Goal: Check status: Check status

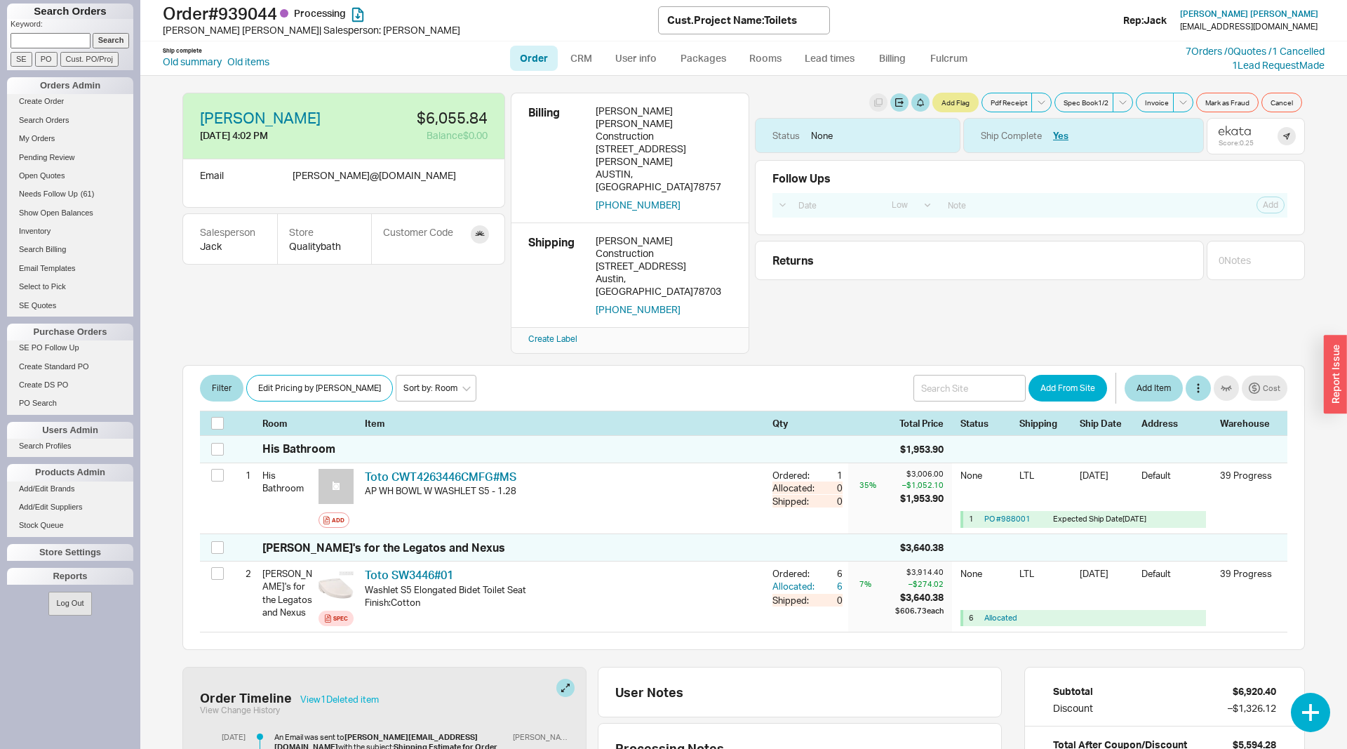
select select "LOW"
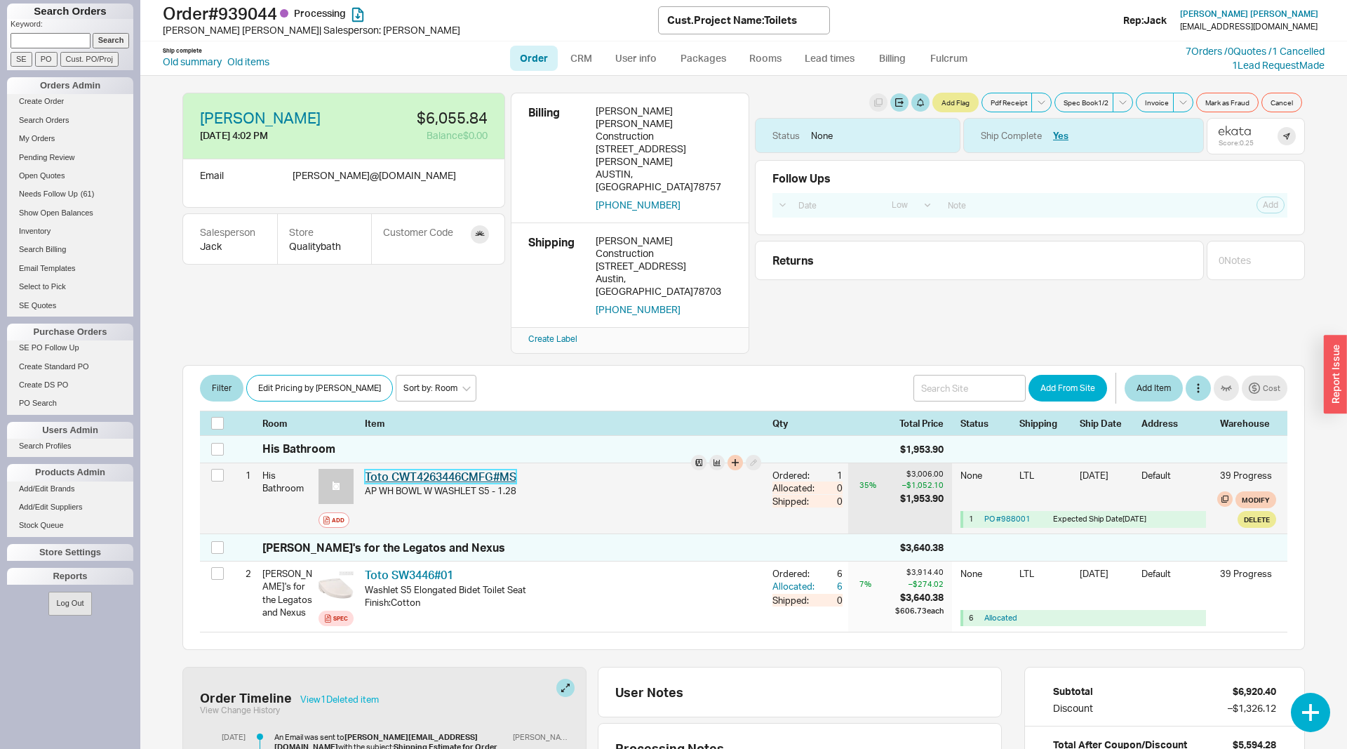
click at [483, 469] on link "Toto CWT4263446CMFG#MS" at bounding box center [441, 476] width 152 height 14
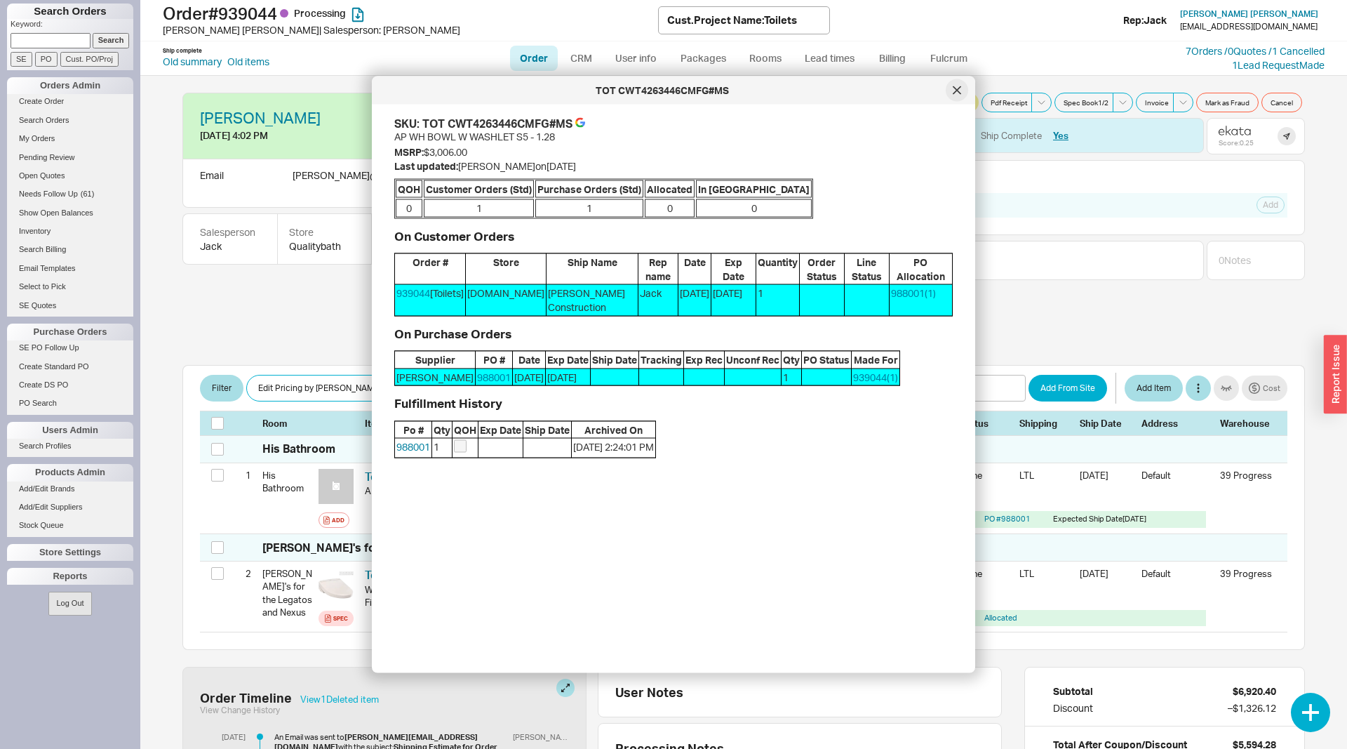
click at [954, 99] on div at bounding box center [957, 90] width 22 height 22
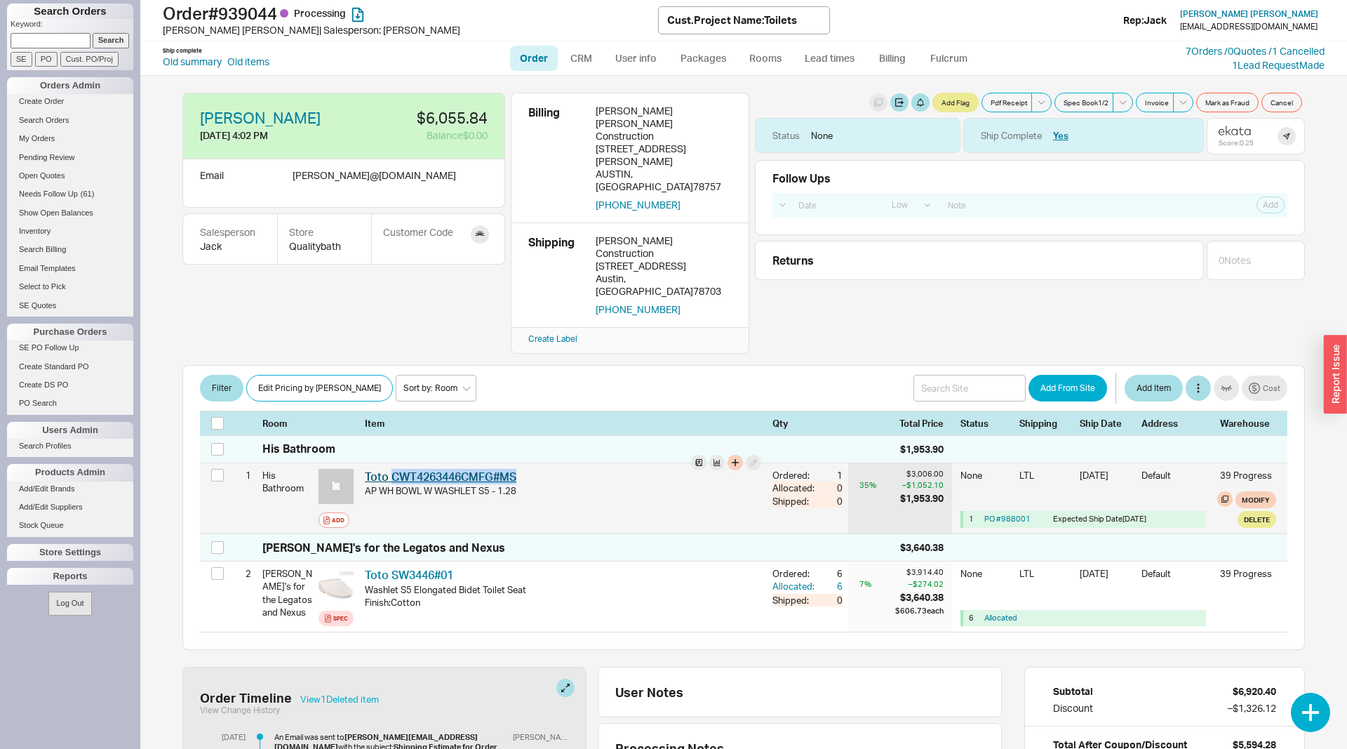
drag, startPoint x: 534, startPoint y: 411, endPoint x: 391, endPoint y: 417, distance: 143.2
click at [391, 469] on div "Toto CWT4263446CMFG#MS TOT CWT4263446CMFG#MS" at bounding box center [563, 476] width 396 height 15
copy link "CWT4263446CMFG#MS"
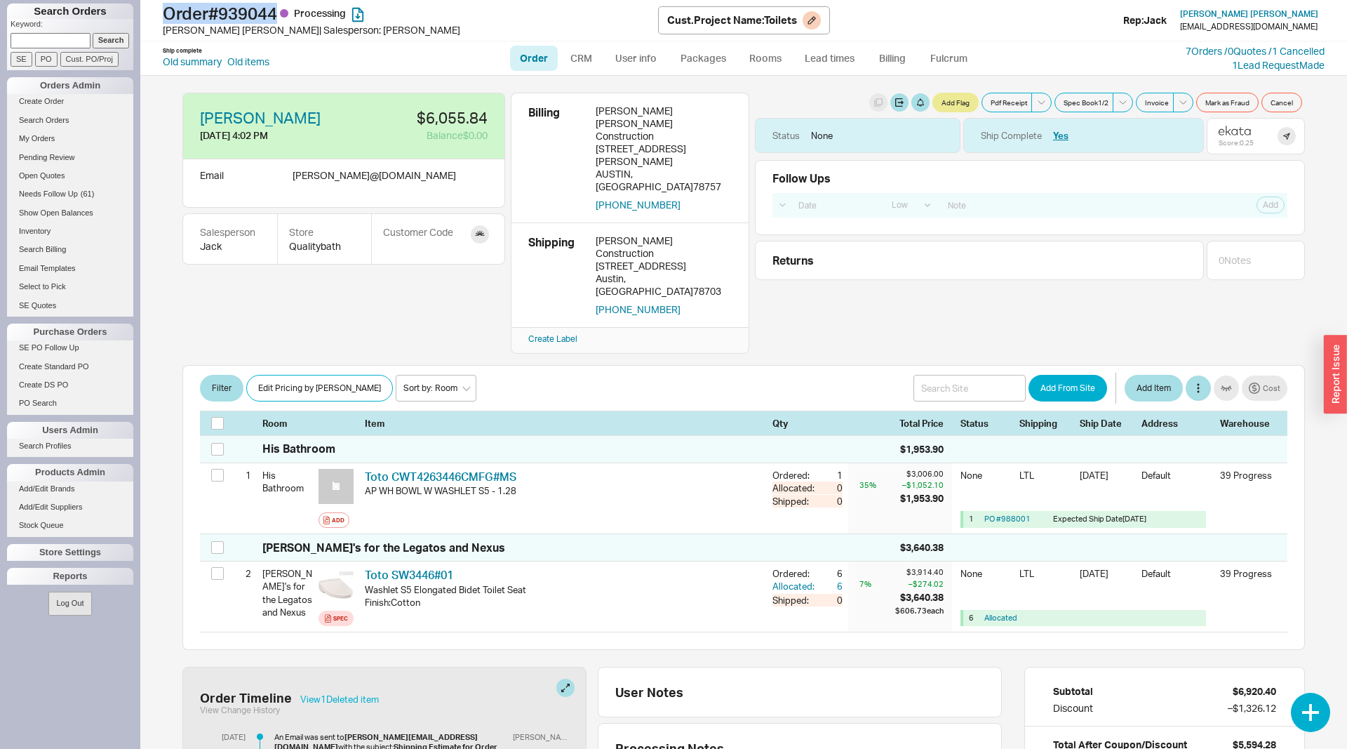
drag, startPoint x: 163, startPoint y: 13, endPoint x: 286, endPoint y: 13, distance: 122.1
click at [286, 13] on h1 "Order # 939044 Processing" at bounding box center [410, 14] width 495 height 20
copy h1 "Order # 939044"
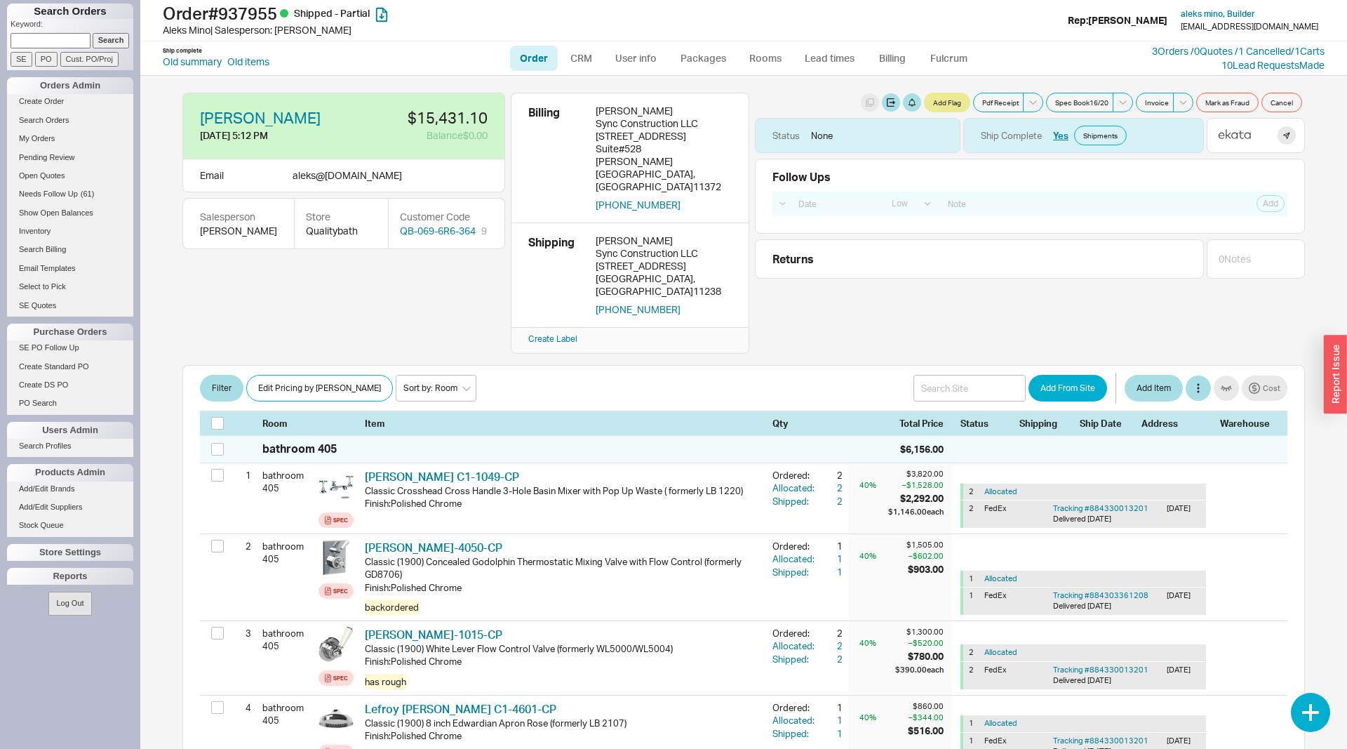
select select "LOW"
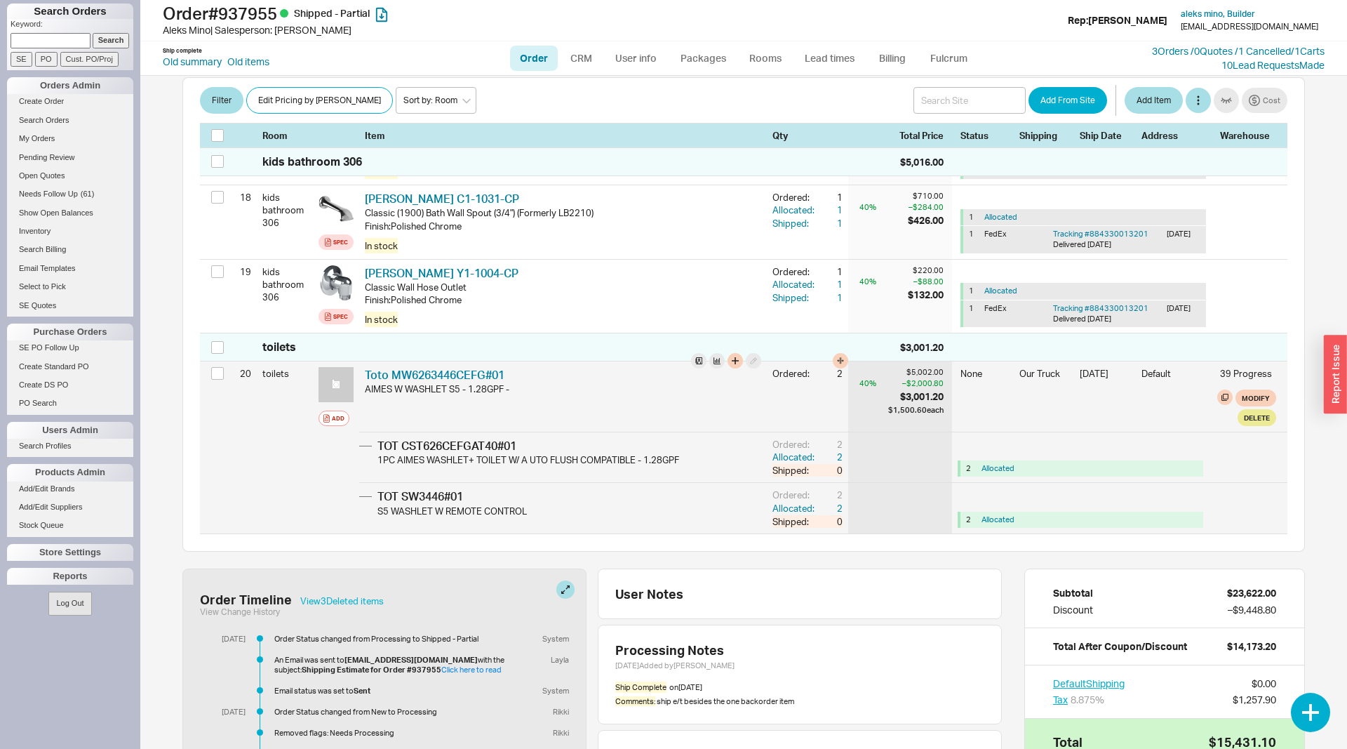
scroll to position [1574, 0]
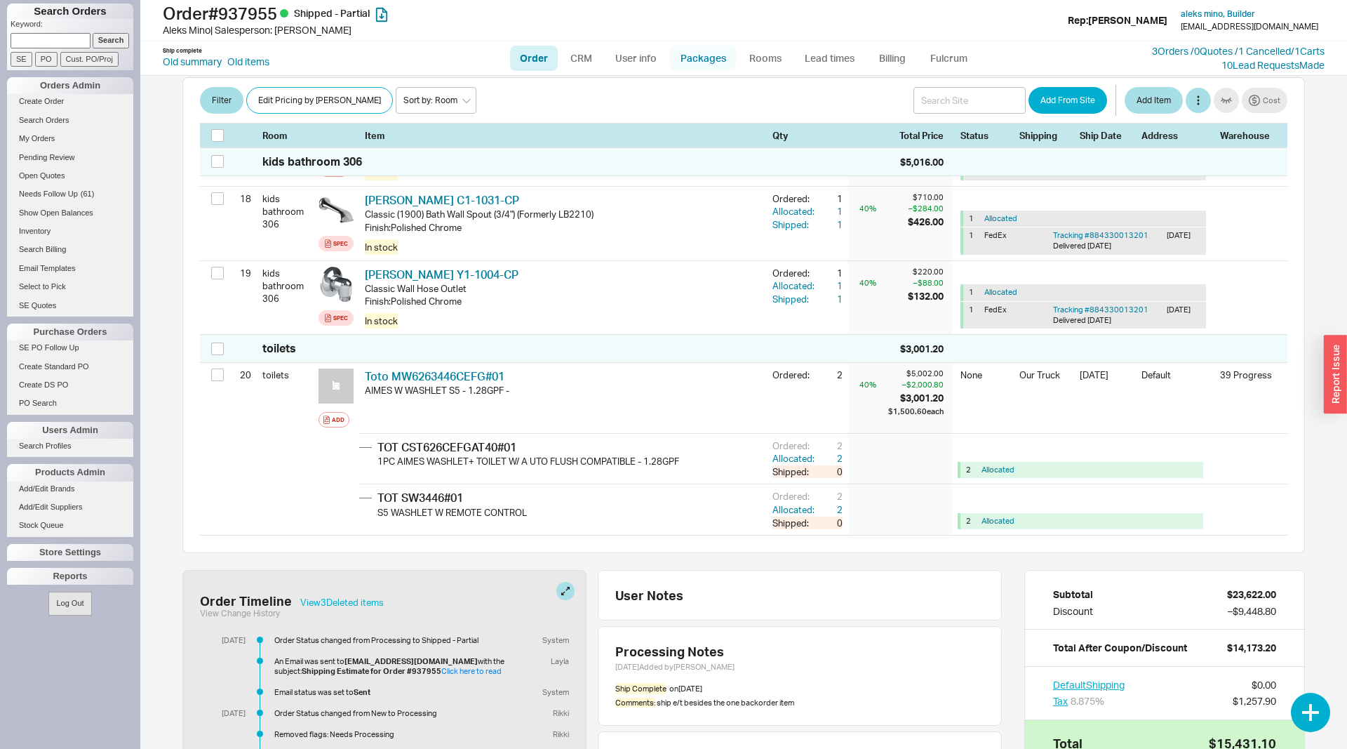
click at [704, 57] on link "Packages" at bounding box center [703, 58] width 66 height 25
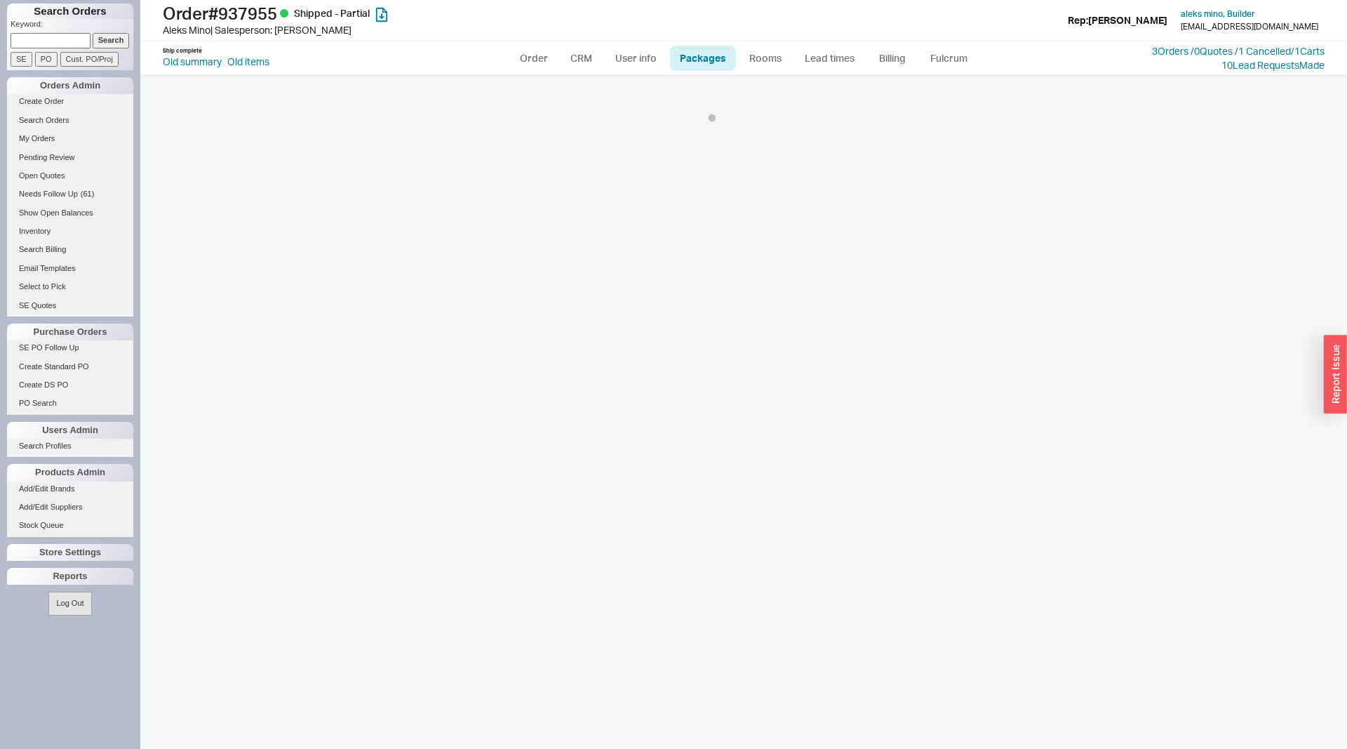
select select "8"
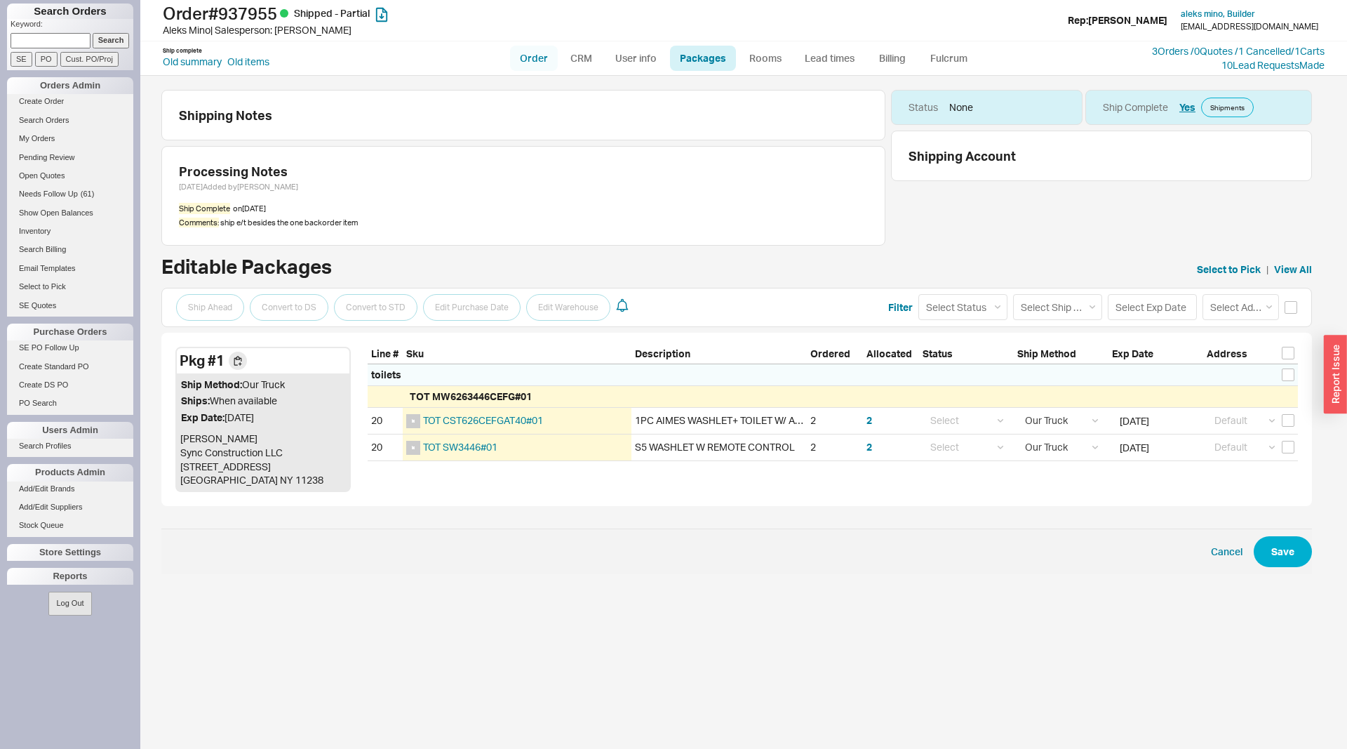
click at [535, 54] on link "Order" at bounding box center [534, 58] width 48 height 25
select select "LOW"
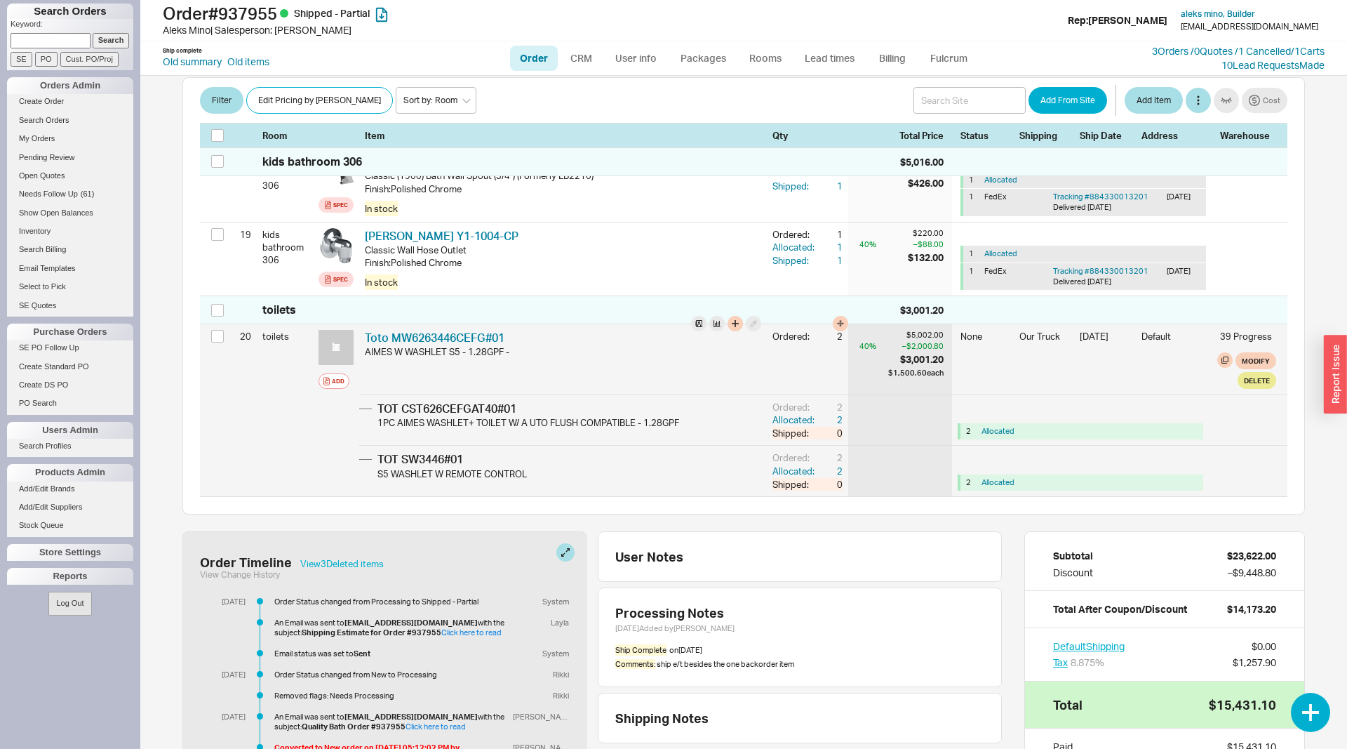
scroll to position [1558, 0]
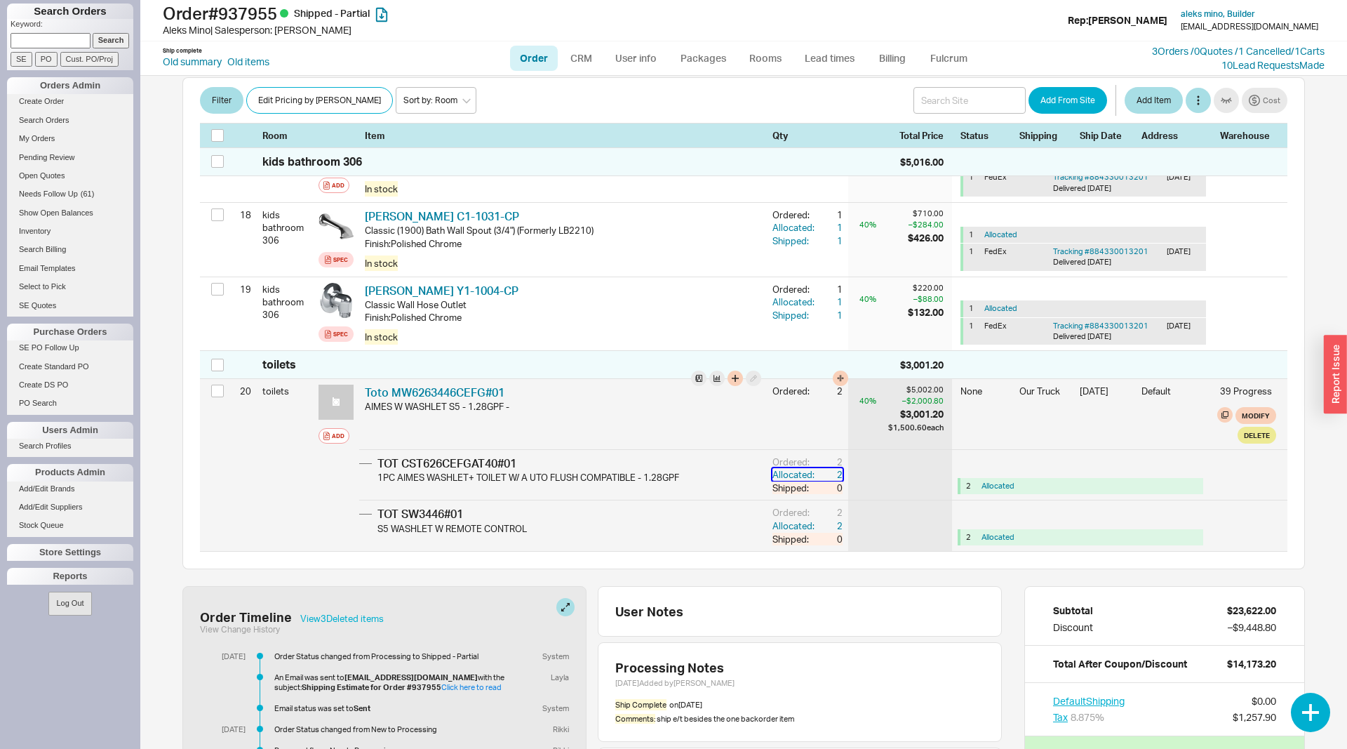
click at [841, 468] on div "2" at bounding box center [829, 474] width 25 height 13
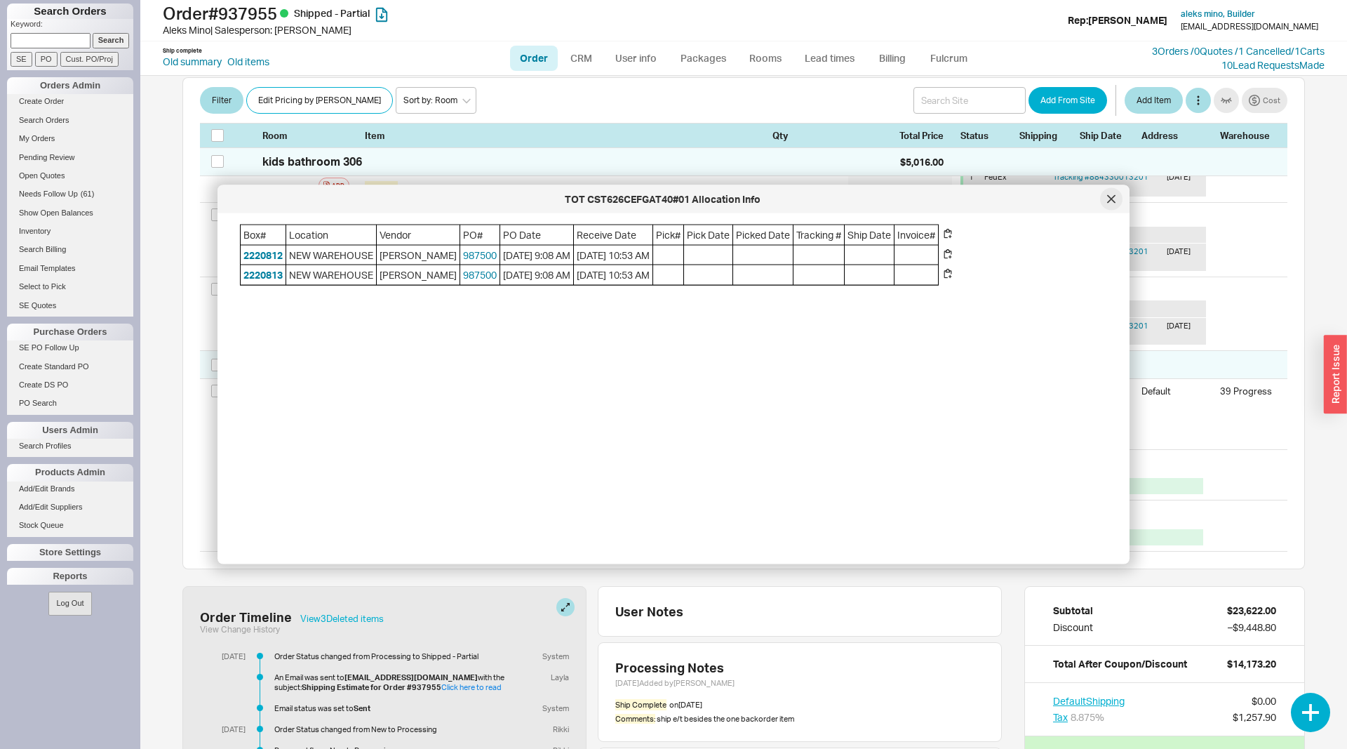
click at [1106, 199] on div at bounding box center [1111, 199] width 22 height 22
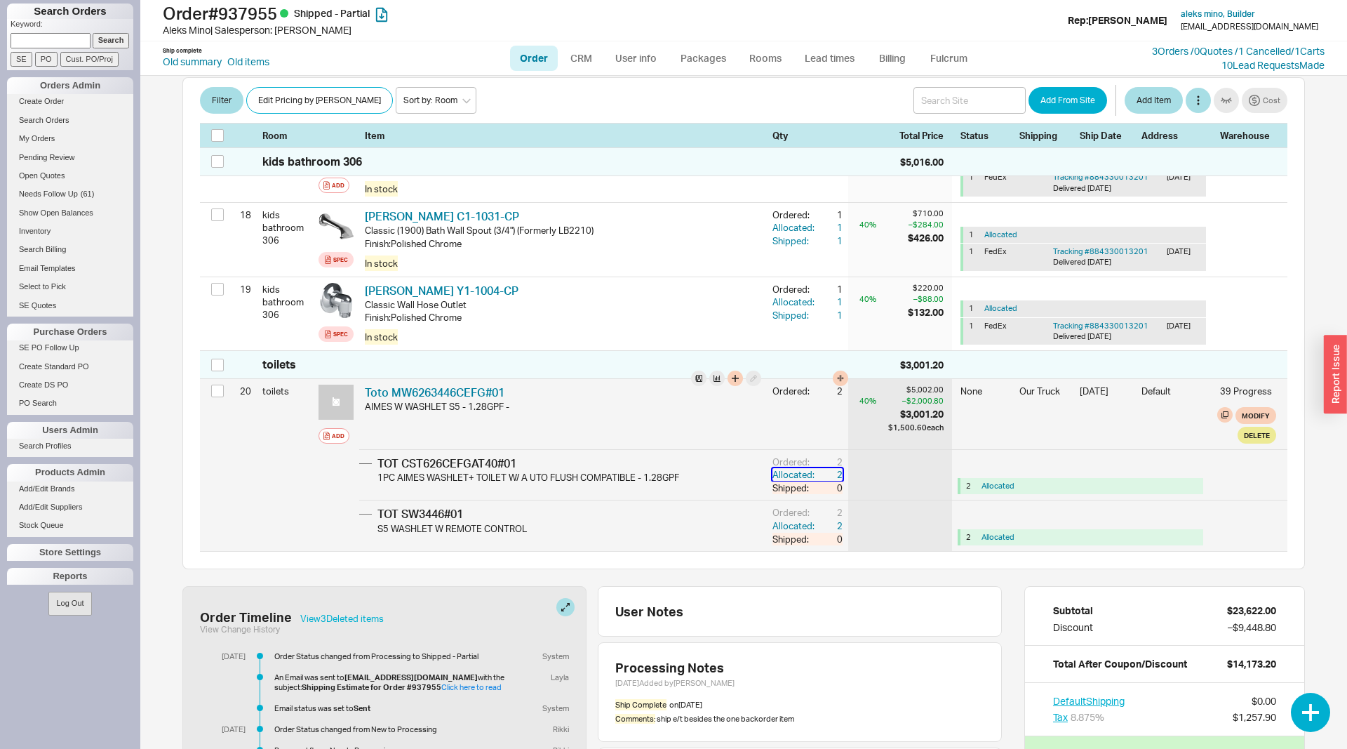
click at [836, 468] on div "2" at bounding box center [829, 474] width 25 height 13
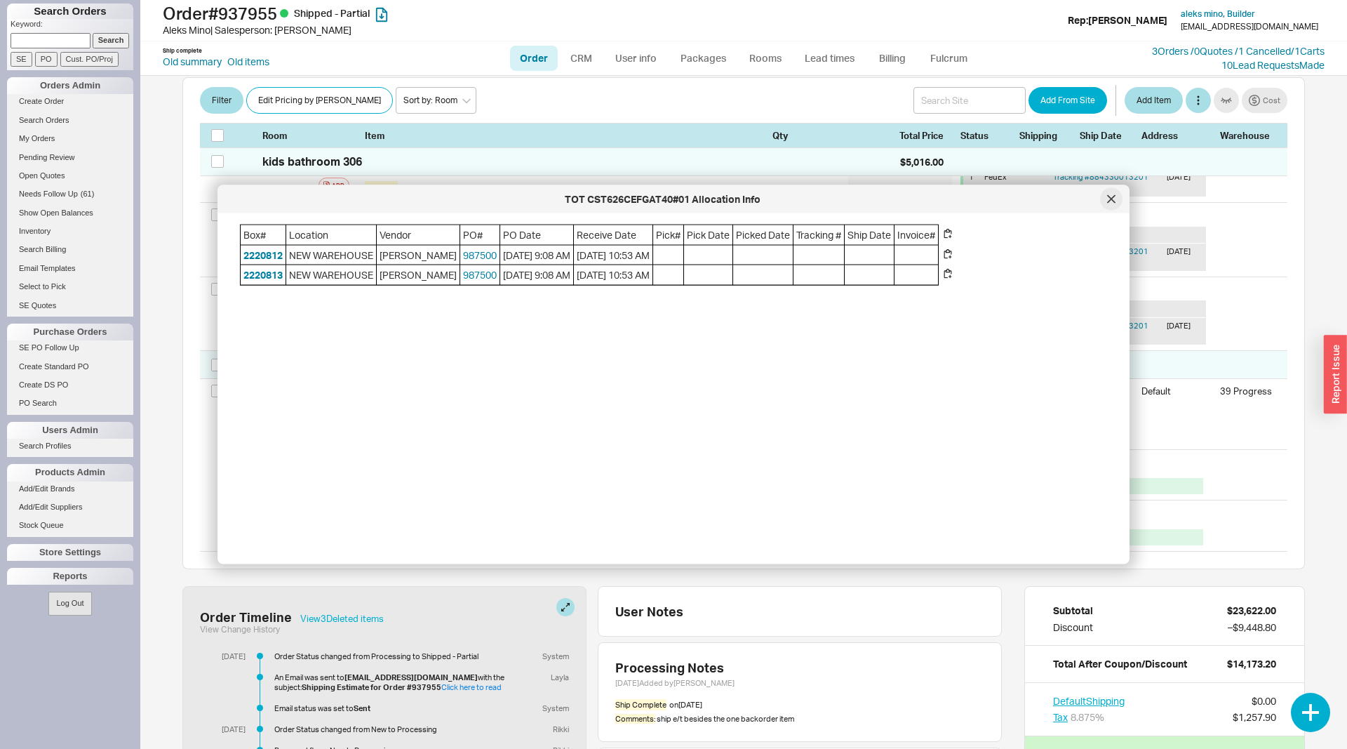
click at [1108, 201] on icon at bounding box center [1111, 199] width 8 height 8
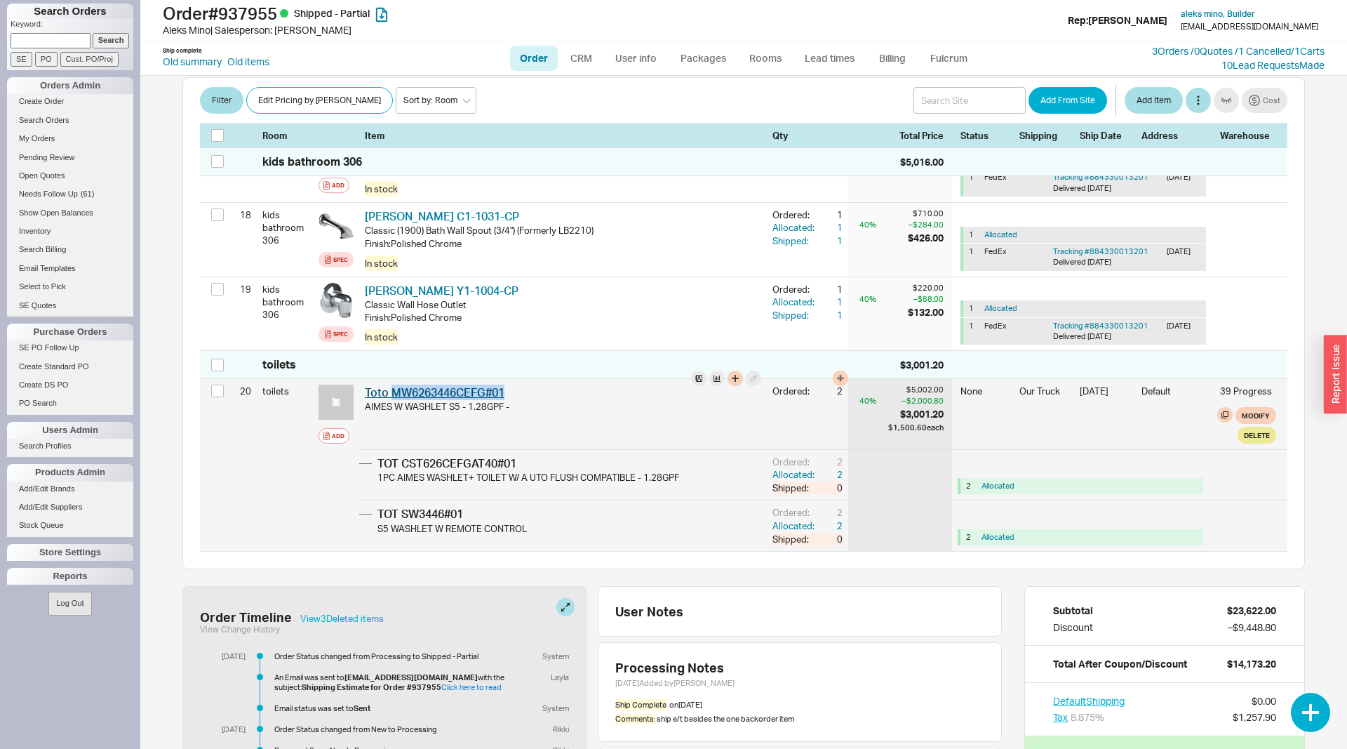
drag, startPoint x: 523, startPoint y: 352, endPoint x: 394, endPoint y: 358, distance: 128.5
click at [394, 384] on div "Toto MW6263446CEFG#01 TOT MW6263446CEFG#01" at bounding box center [563, 391] width 396 height 15
copy link "MW6263446CEFG#01"
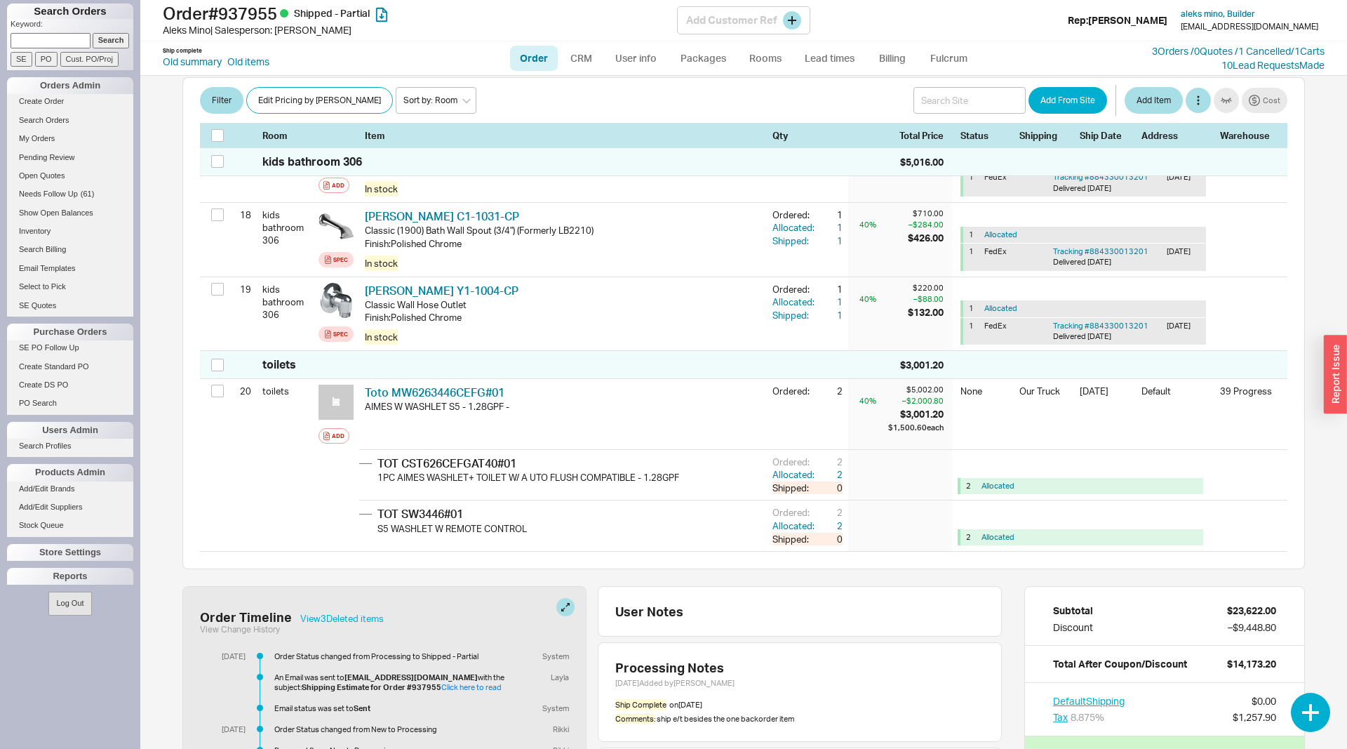
click at [209, 13] on h1 "Order # 937955 Shipped - Partial" at bounding box center [420, 14] width 514 height 20
copy h1 "Order # 937955"
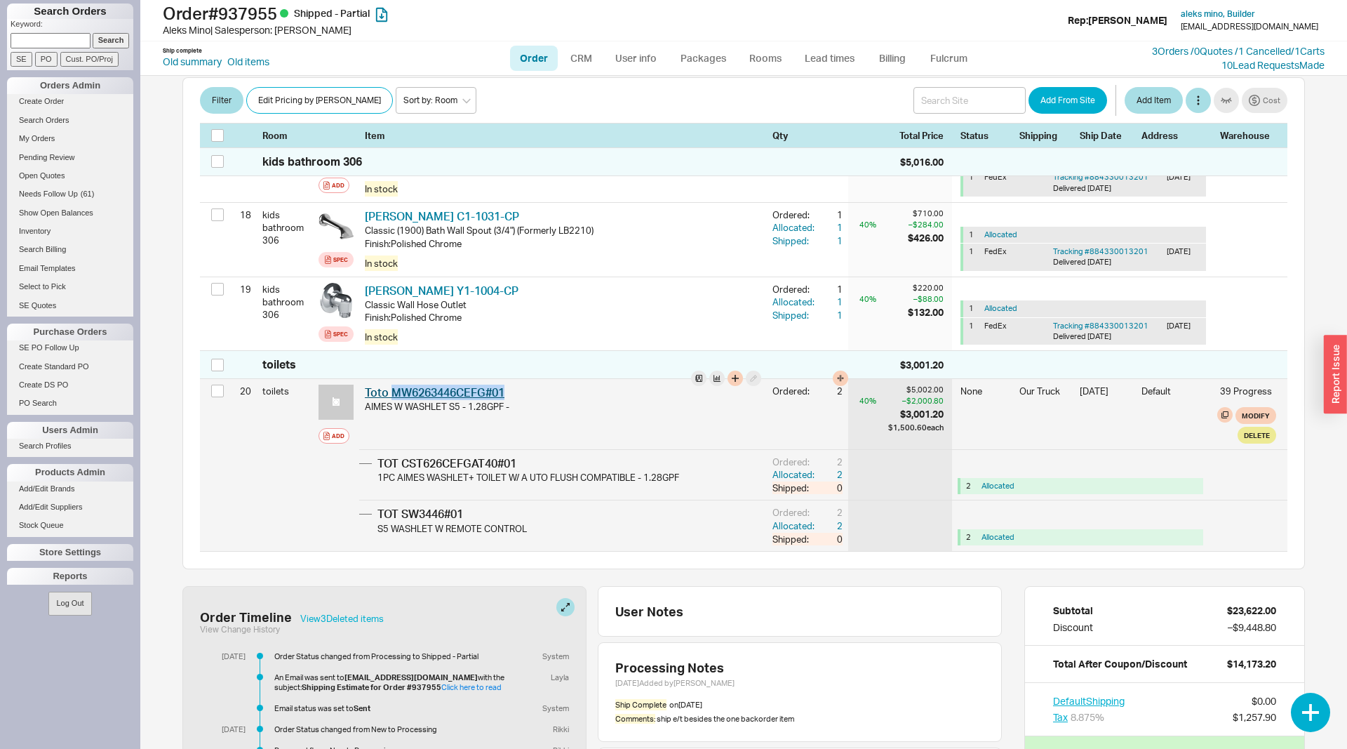
drag, startPoint x: 515, startPoint y: 355, endPoint x: 394, endPoint y: 352, distance: 120.7
click at [394, 384] on div "Toto MW6263446CEFG#01 TOT MW6263446CEFG#01" at bounding box center [563, 391] width 396 height 15
copy link "MW6263446CEFG#01"
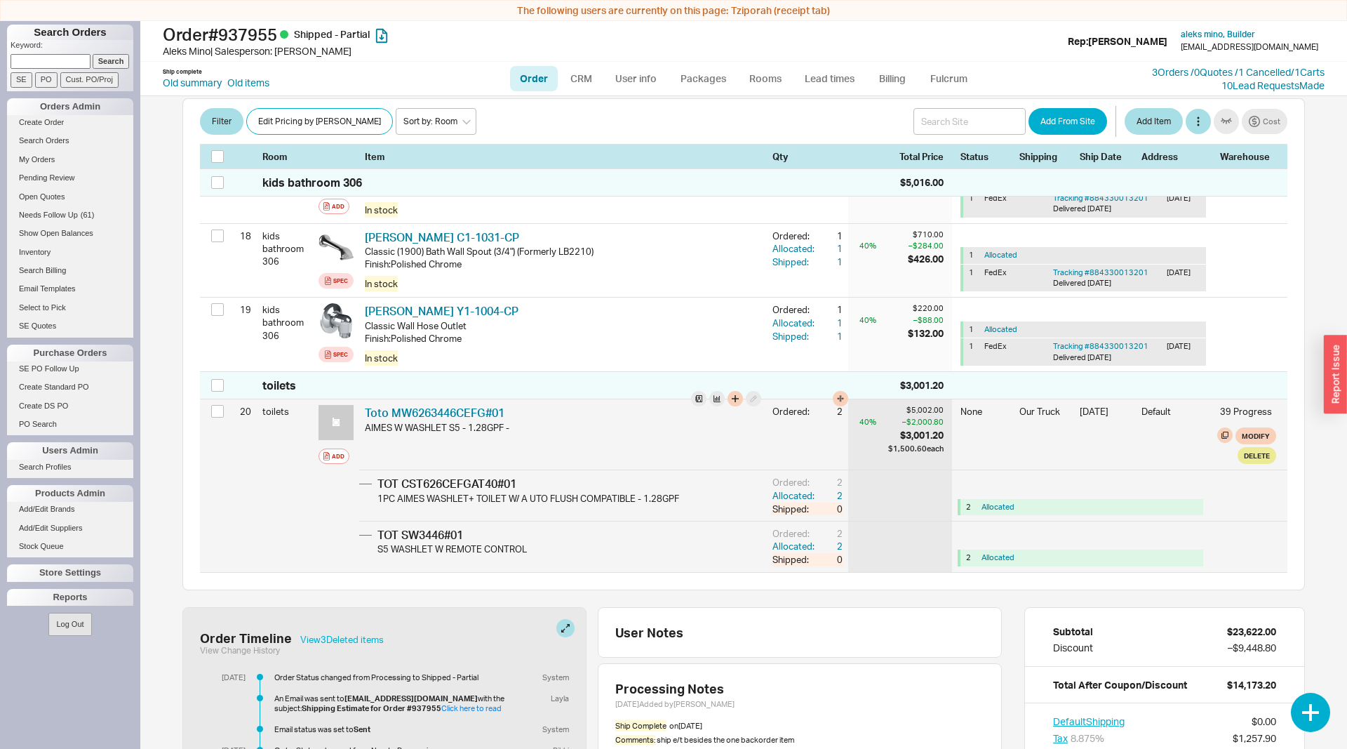
click at [502, 476] on div "TOT CST626CEFGAT40#01" at bounding box center [571, 483] width 389 height 15
click at [427, 527] on div "TOT SW3446#01" at bounding box center [571, 534] width 389 height 15
click at [434, 405] on div "Toto MW6263446CEFG#01 TOT MW6263446CEFG#01" at bounding box center [563, 412] width 396 height 15
click at [432, 406] on link "Toto MW6263446CEFG#01" at bounding box center [435, 413] width 140 height 14
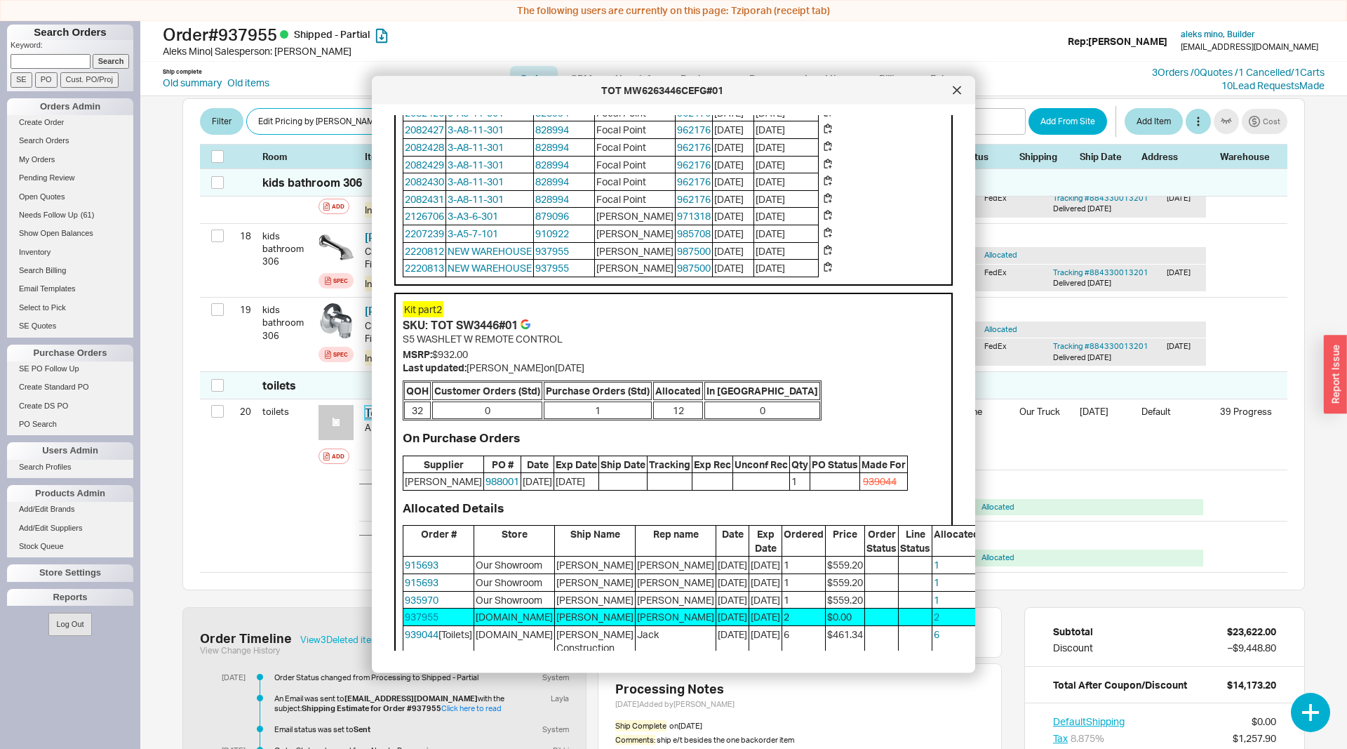
scroll to position [644, 0]
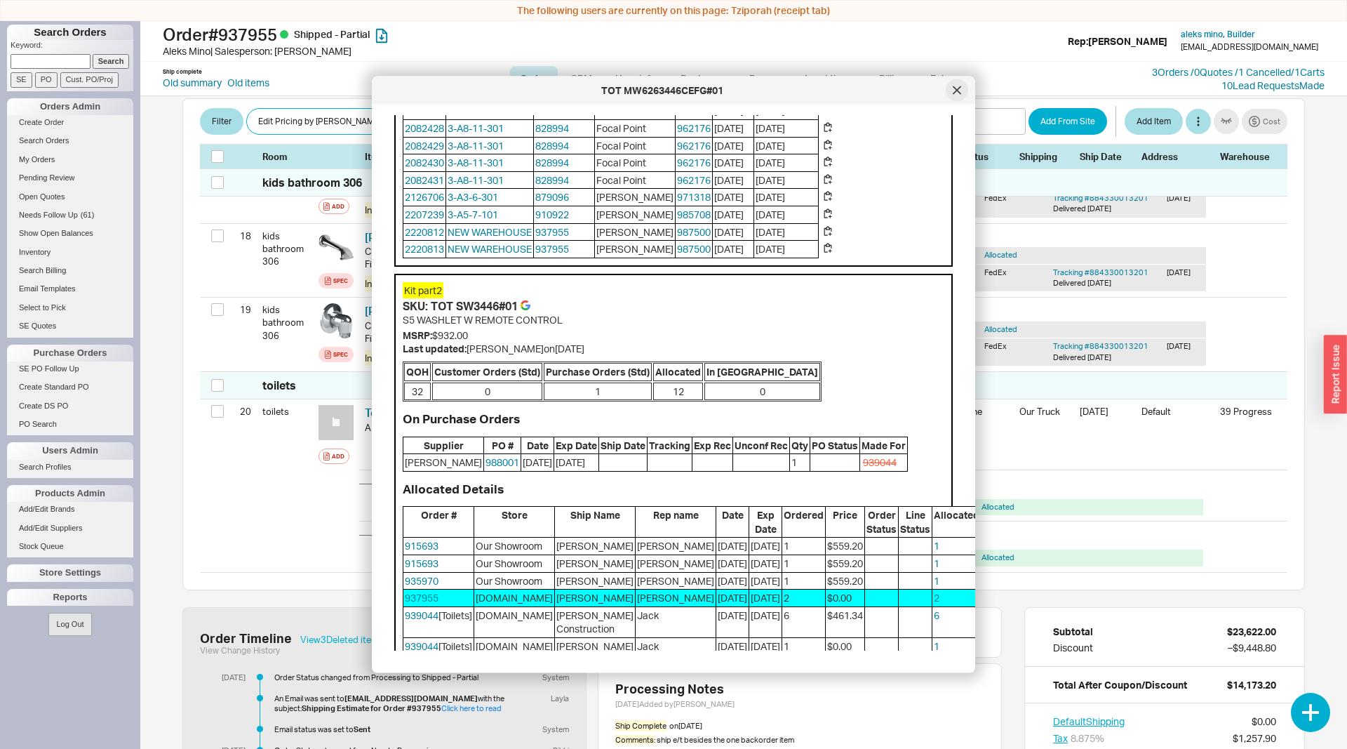
click at [958, 83] on div at bounding box center [957, 90] width 22 height 22
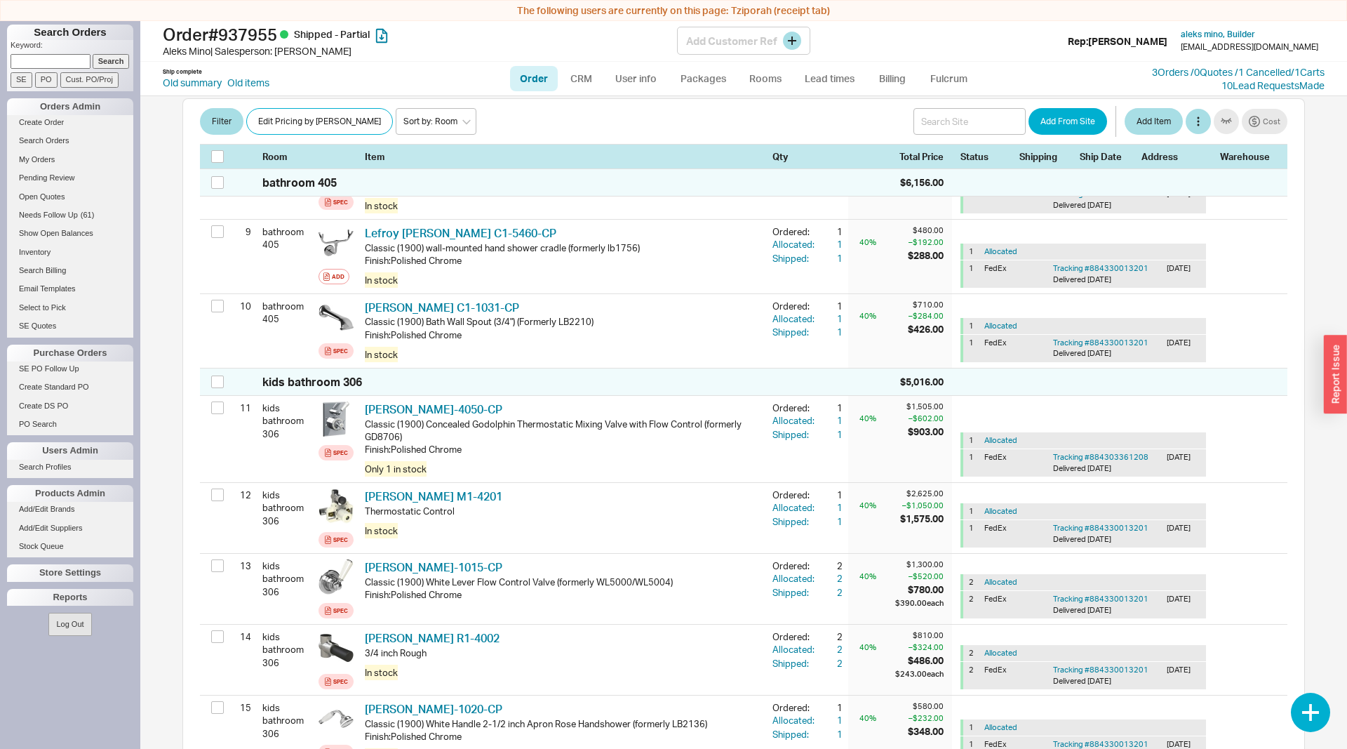
scroll to position [771, 0]
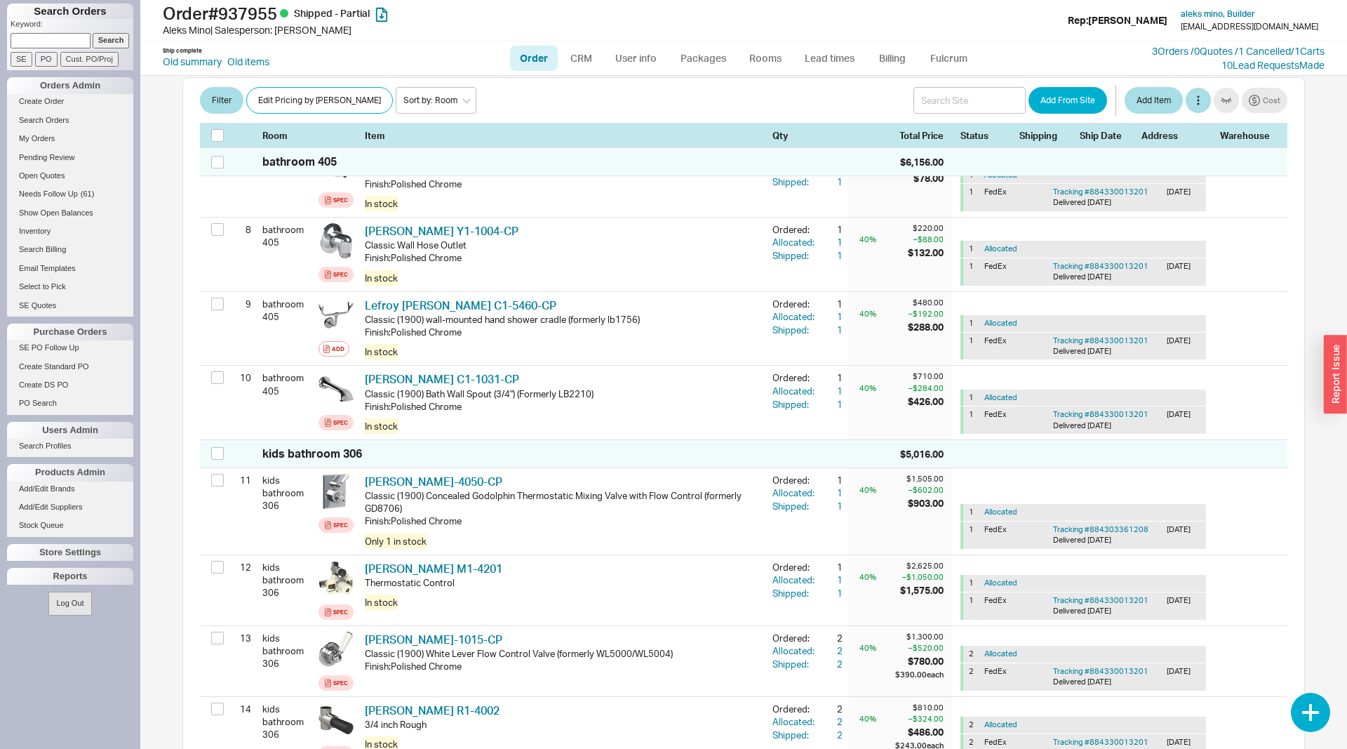
click at [79, 39] on input at bounding box center [51, 40] width 80 height 15
type input "940924"
click at [93, 33] on input "Search" at bounding box center [111, 40] width 37 height 15
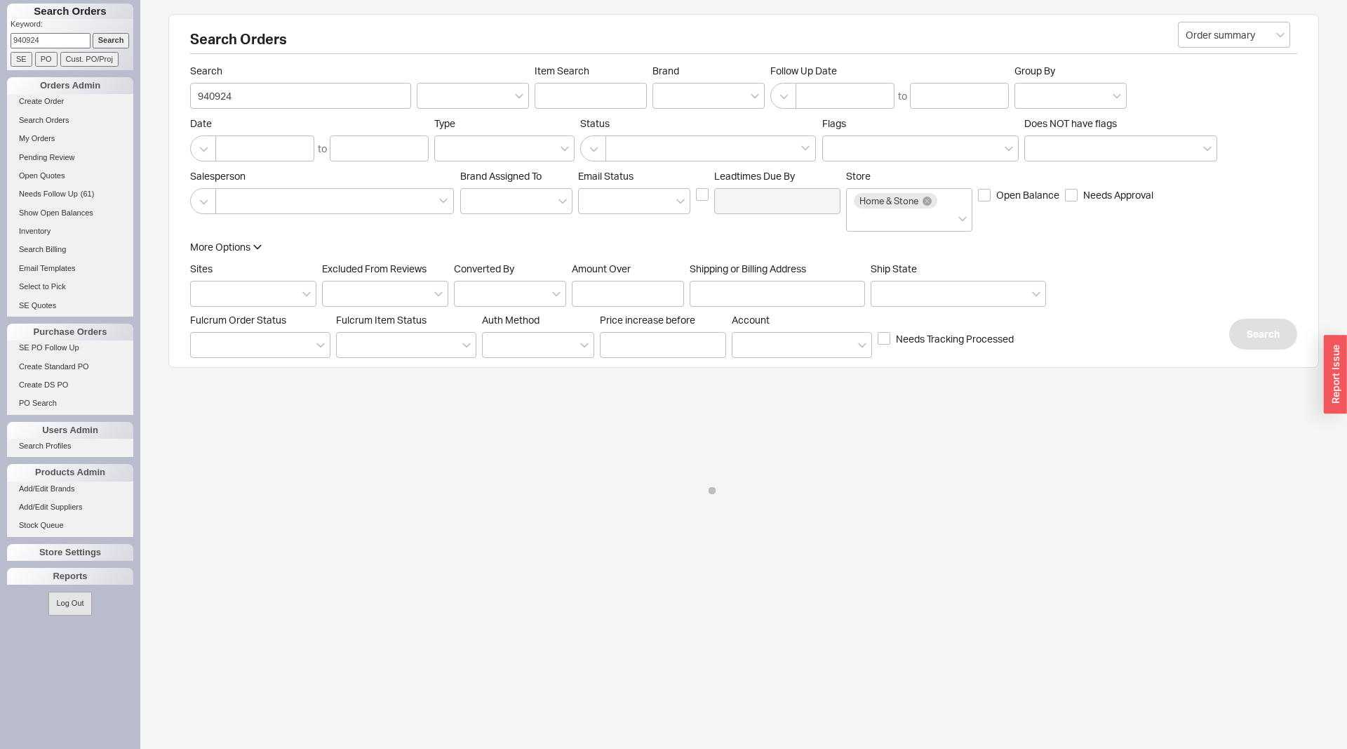
select select "LOW"
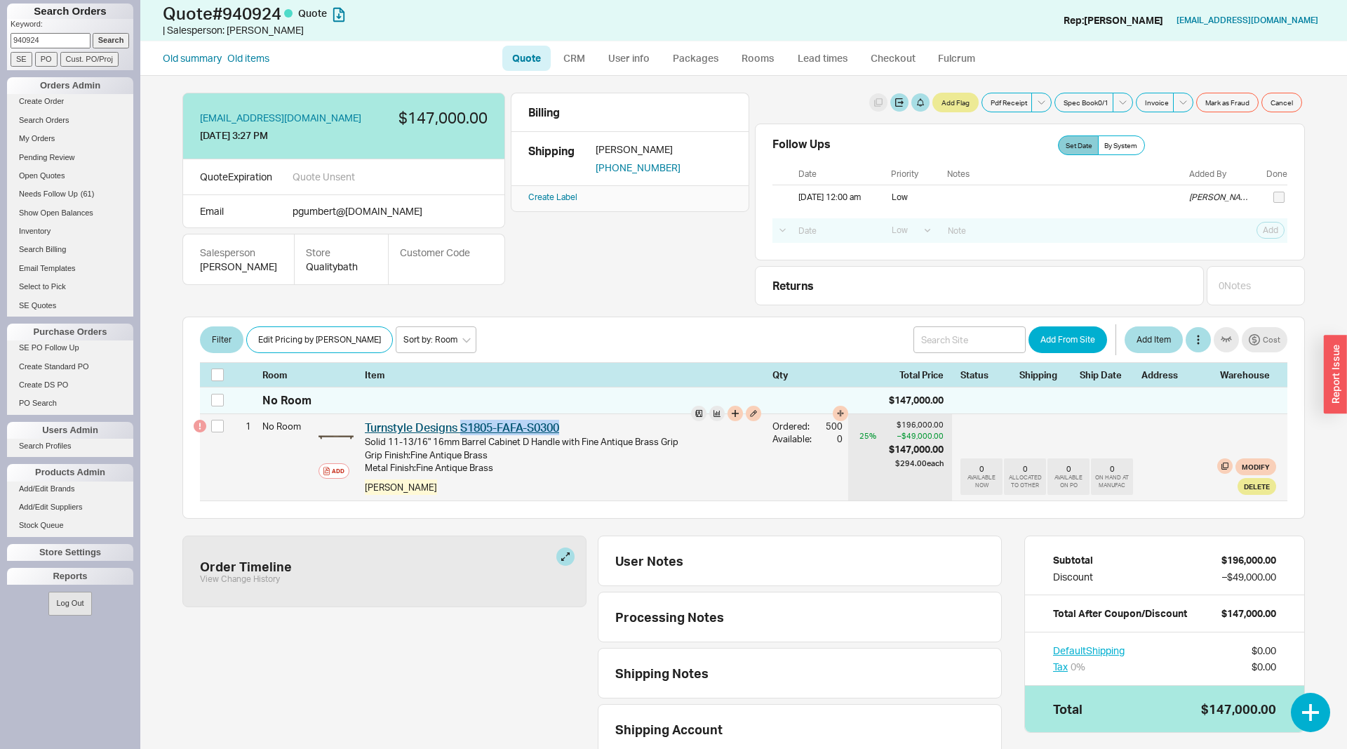
drag, startPoint x: 571, startPoint y: 423, endPoint x: 464, endPoint y: 432, distance: 107.7
click at [464, 432] on div "Turnstyle Designs S1805-FAFA-S0300 TUR S1805-FAFA-S0300" at bounding box center [563, 427] width 396 height 15
copy link "S1805-FAFA-S0300"
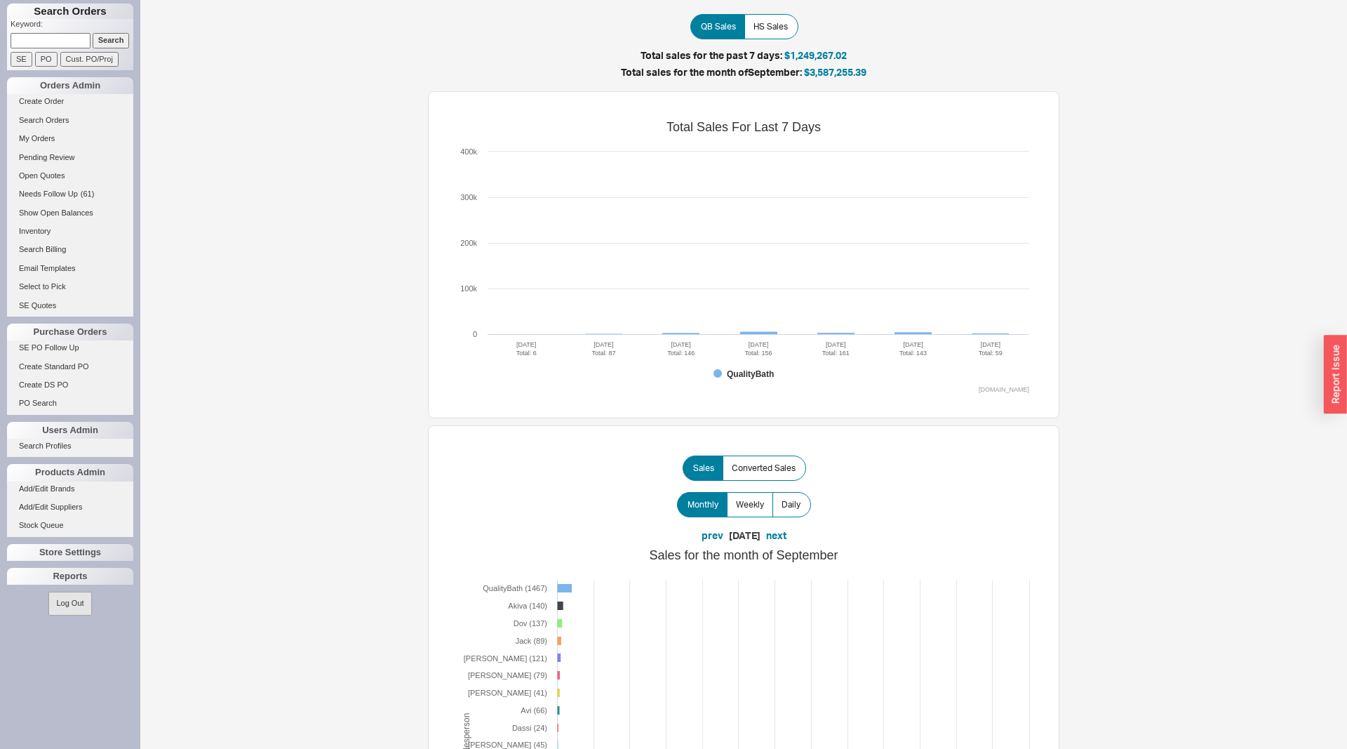
click at [72, 43] on input at bounding box center [51, 40] width 80 height 15
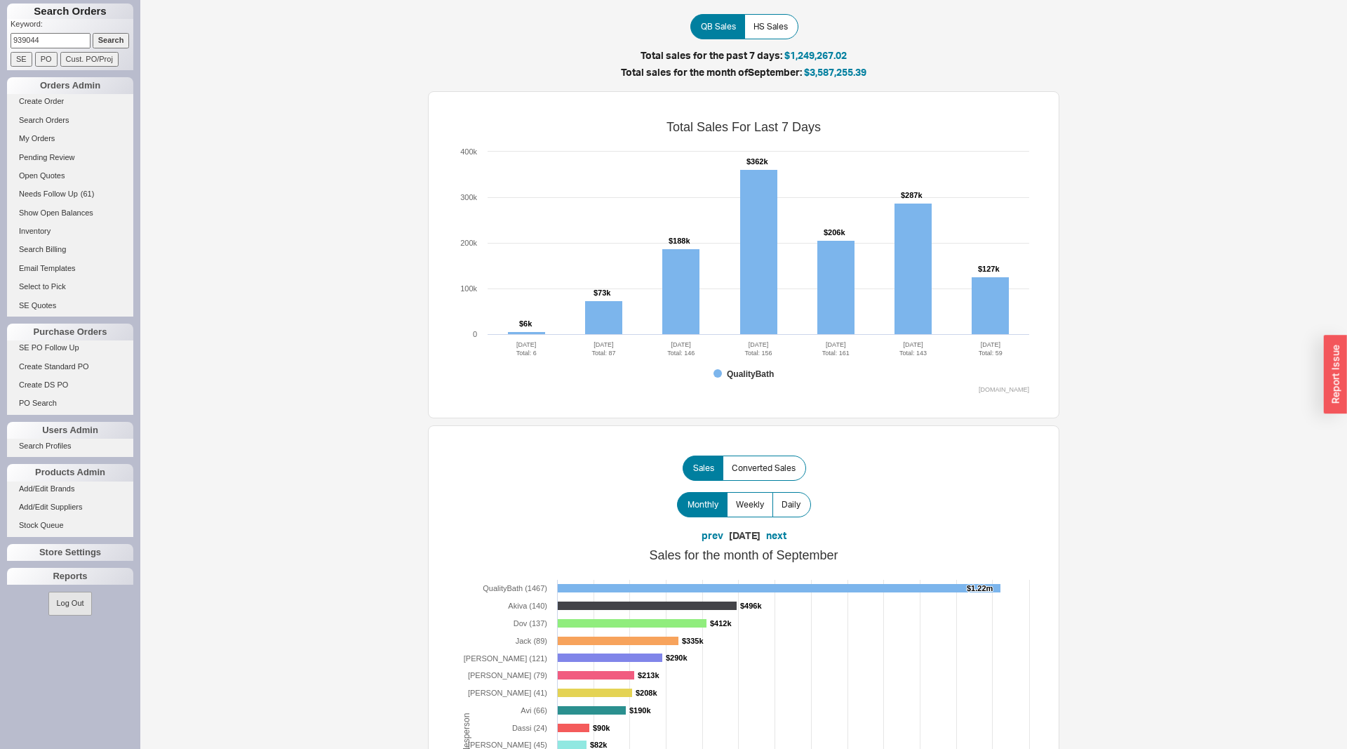
type input "939044"
click at [93, 33] on input "Search" at bounding box center [111, 40] width 37 height 15
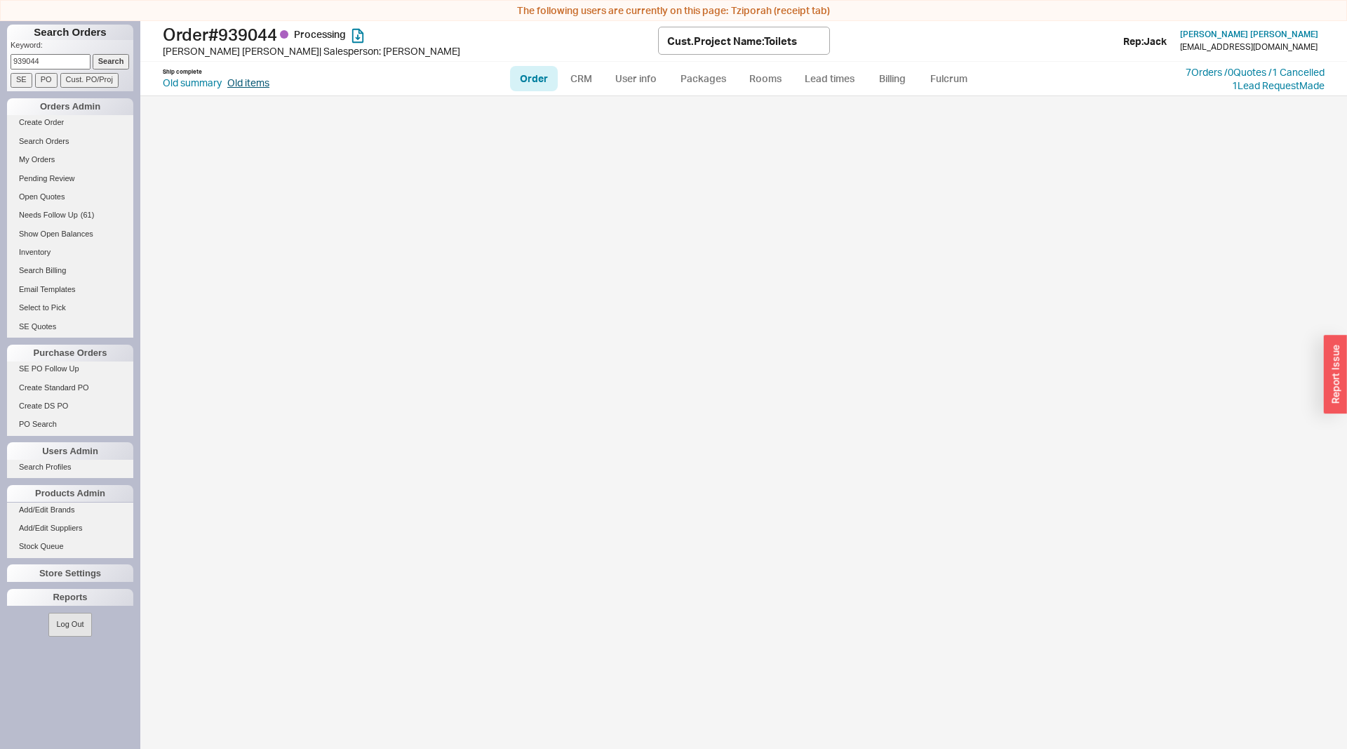
select select "LOW"
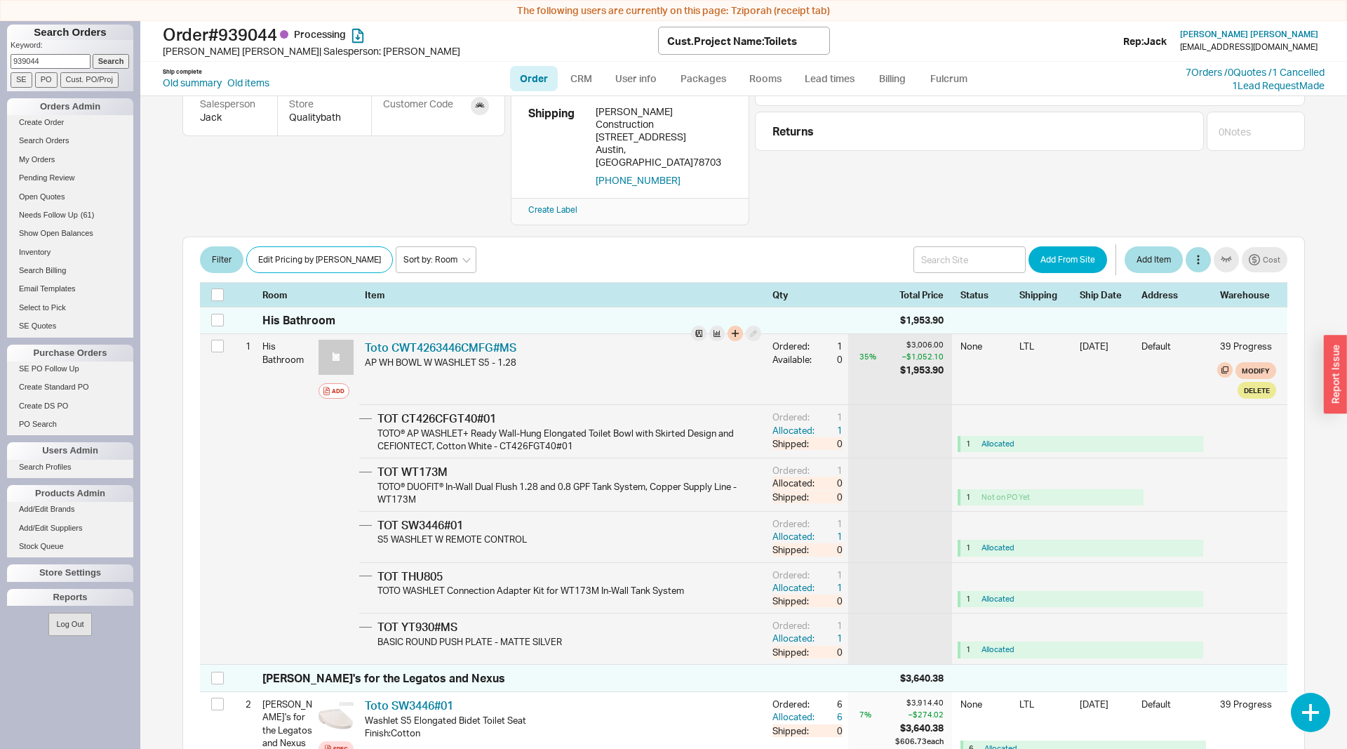
scroll to position [143, 0]
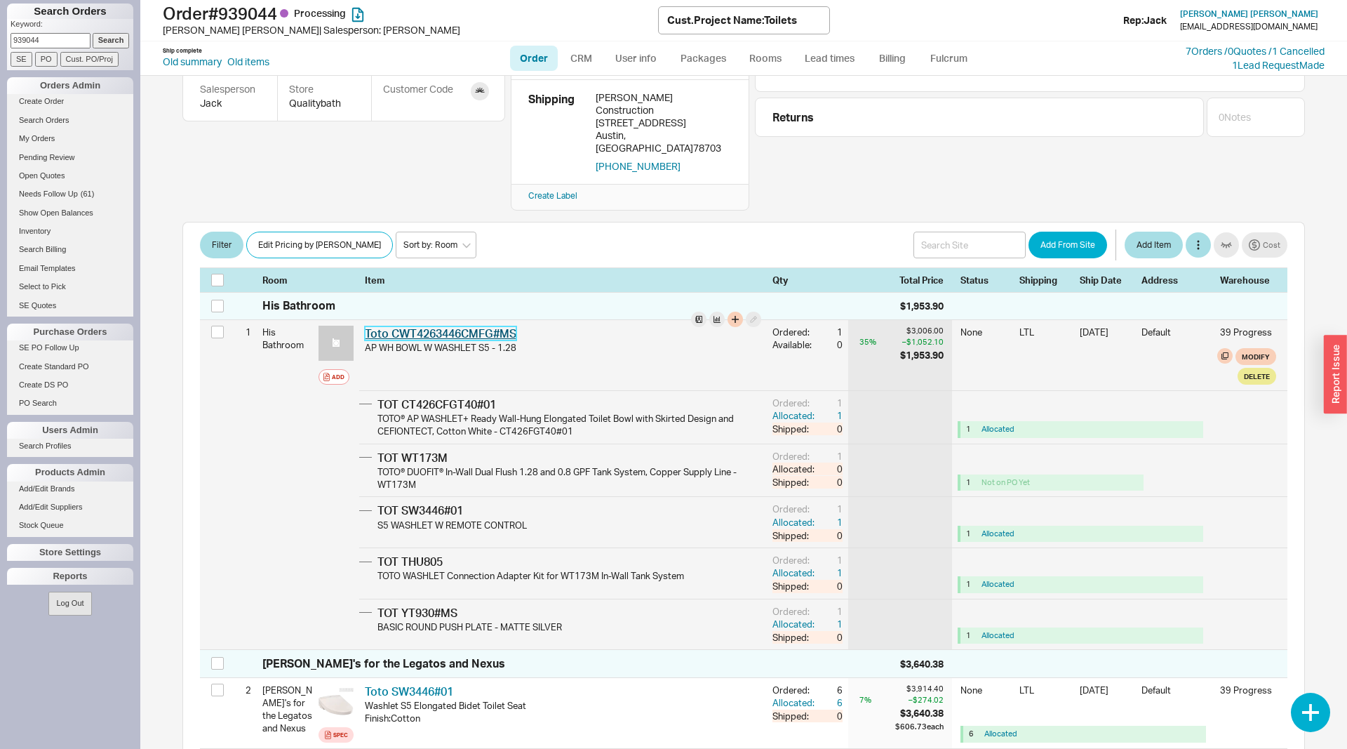
click at [429, 326] on link "Toto CWT4263446CMFG#MS" at bounding box center [441, 333] width 152 height 14
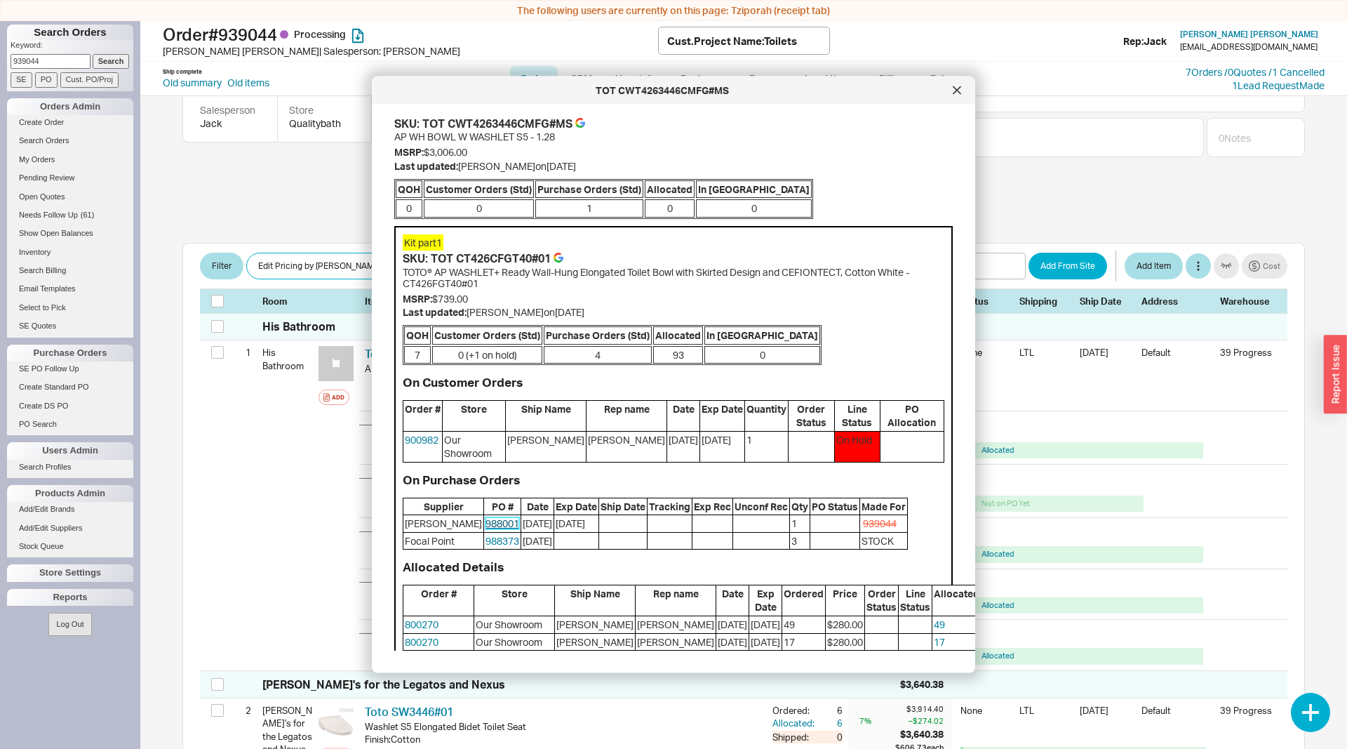
click at [486, 524] on link "988001" at bounding box center [503, 523] width 34 height 12
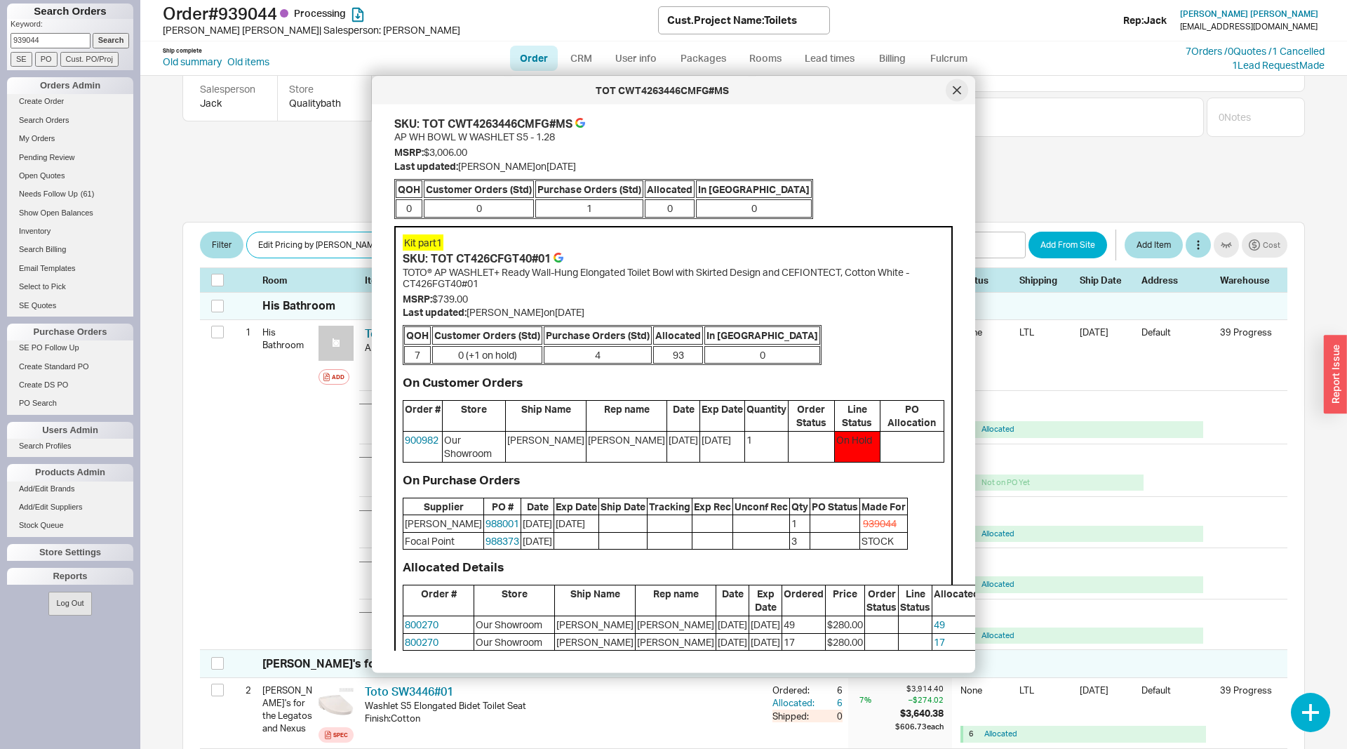
click at [957, 88] on icon at bounding box center [957, 90] width 8 height 8
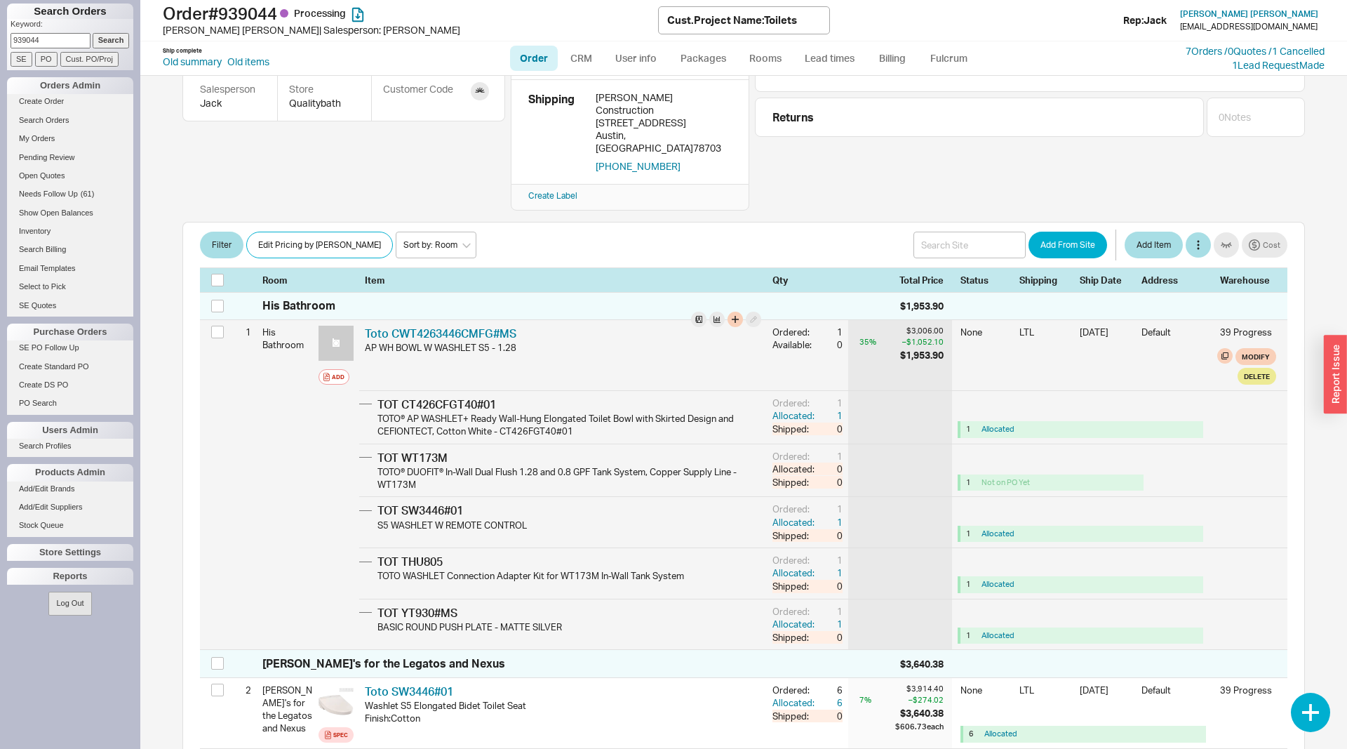
click at [410, 450] on div "TOT WT173M" at bounding box center [571, 457] width 389 height 15
click at [509, 326] on link "Toto CWT4263446CMFG#MS" at bounding box center [441, 333] width 152 height 14
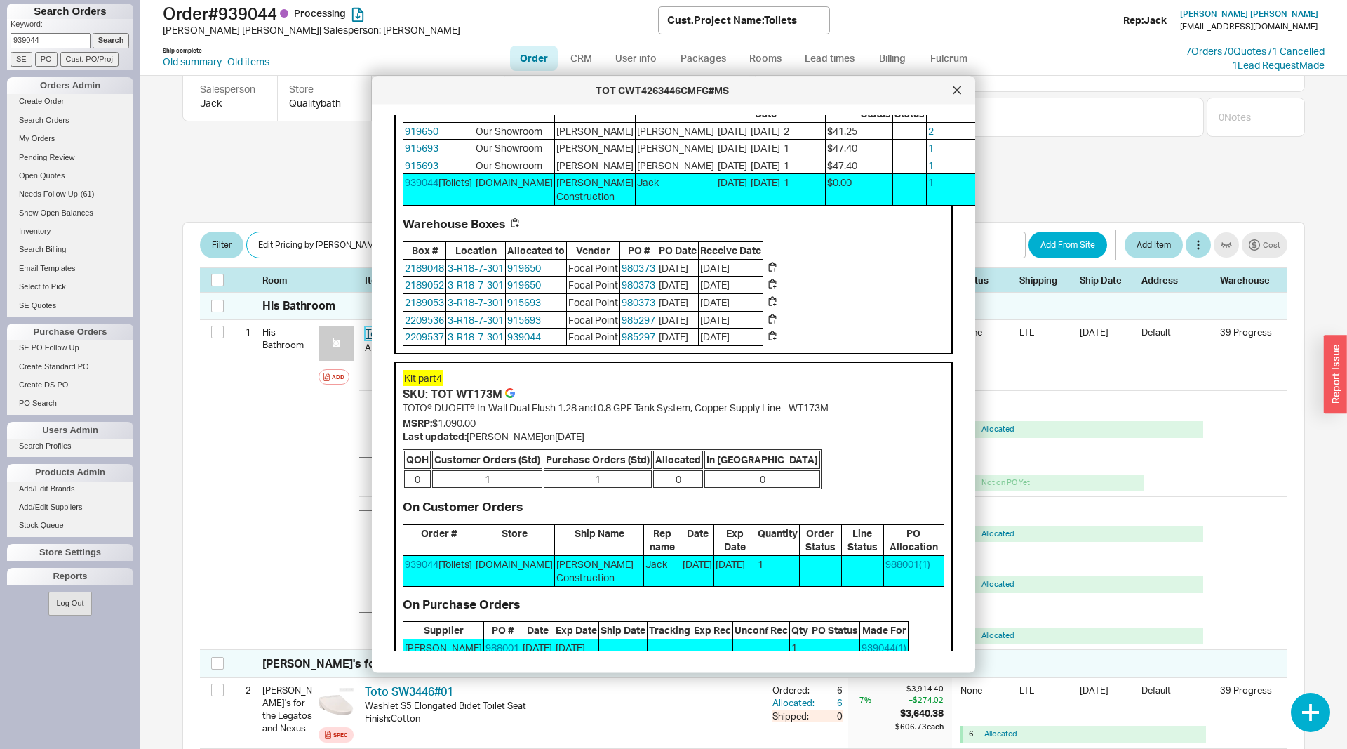
scroll to position [4723, 0]
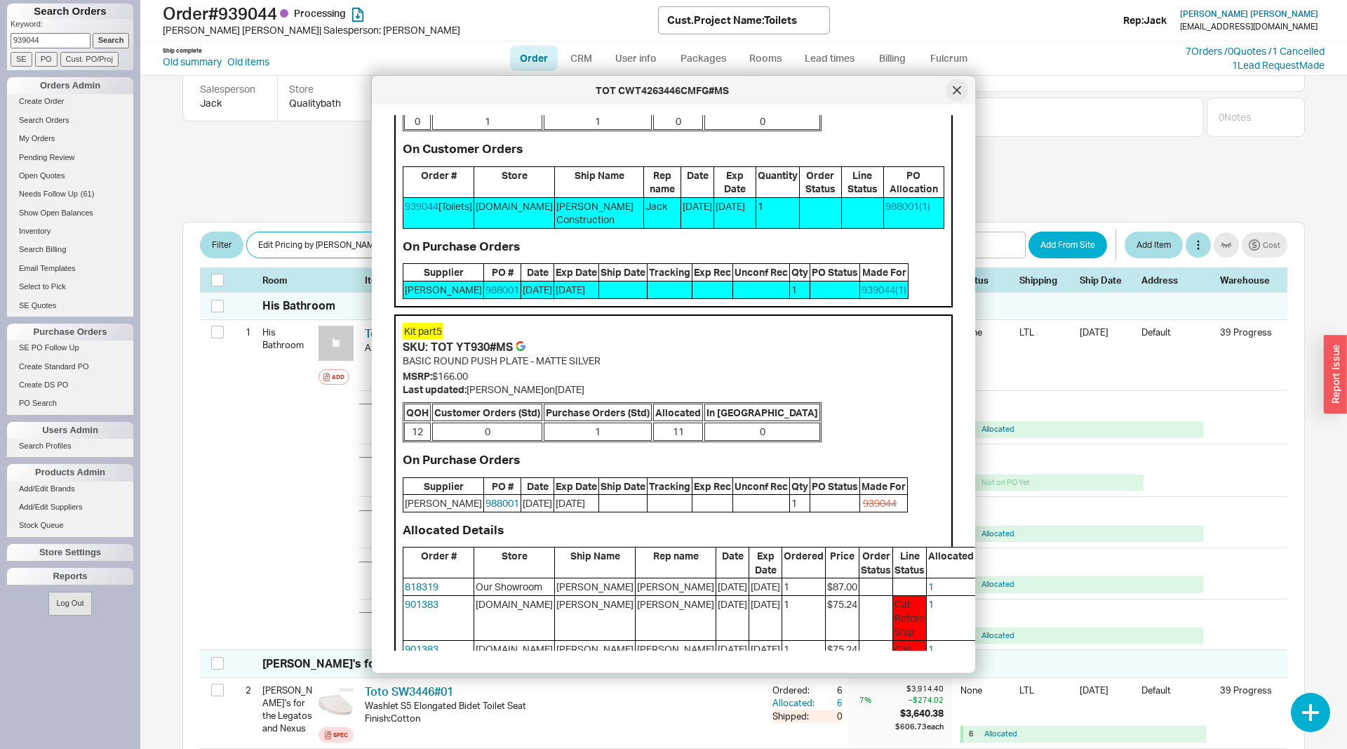
click at [953, 88] on icon at bounding box center [957, 90] width 8 height 8
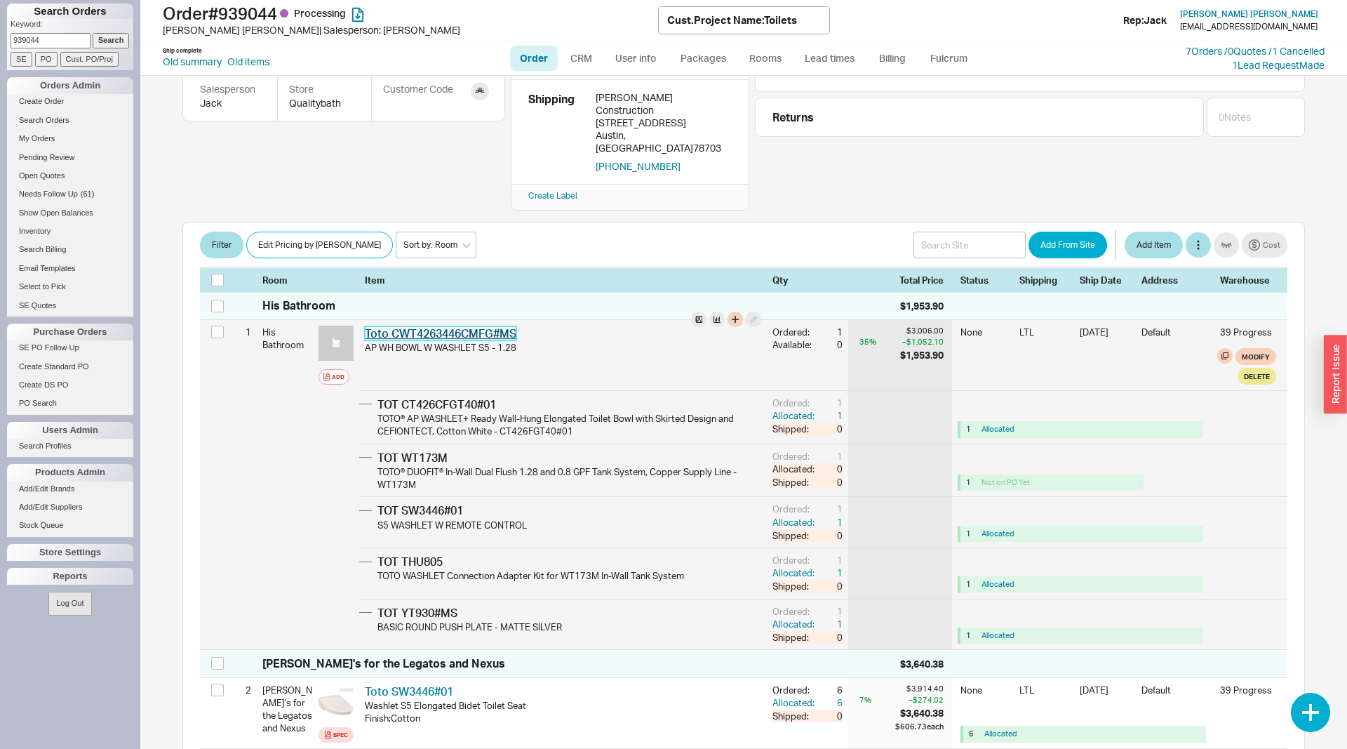
click at [486, 326] on link "Toto CWT4263446CMFG#MS" at bounding box center [441, 333] width 152 height 14
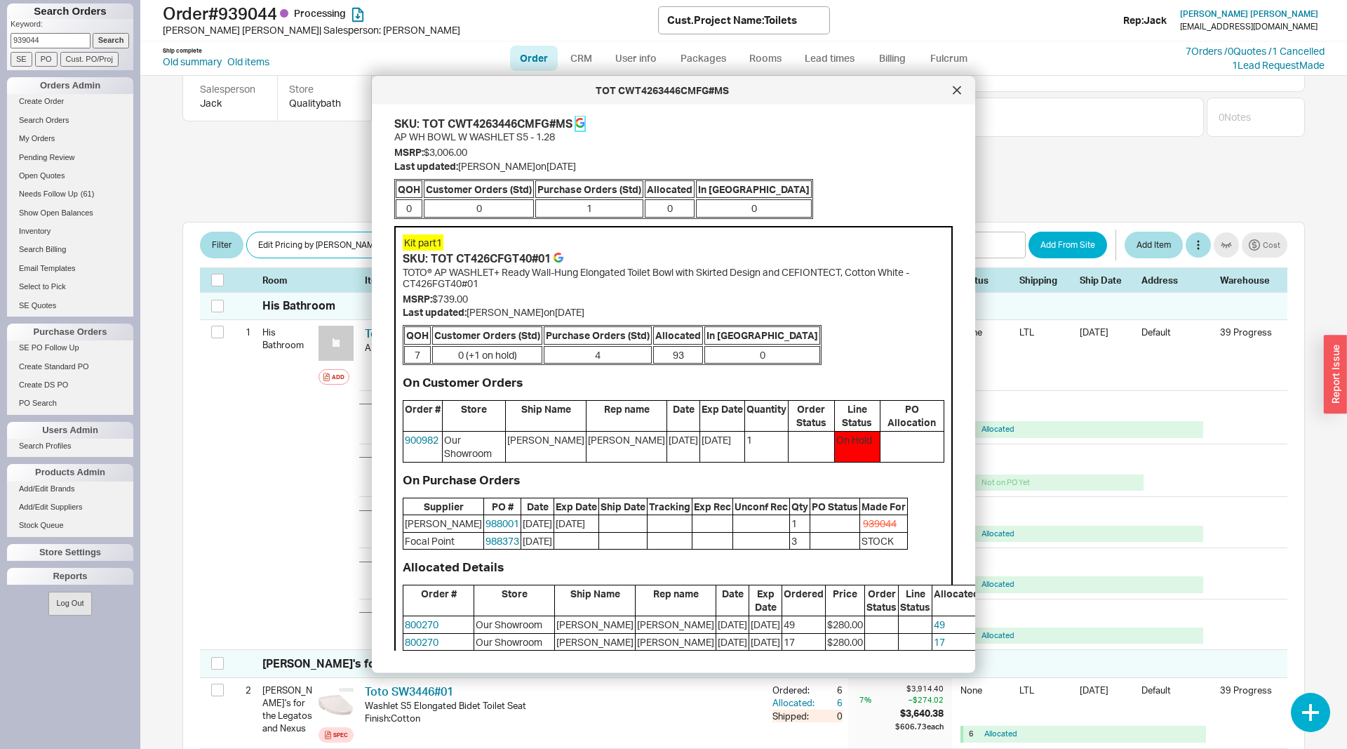
click at [583, 119] on icon at bounding box center [580, 120] width 8 height 4
click at [961, 83] on div at bounding box center [957, 90] width 22 height 22
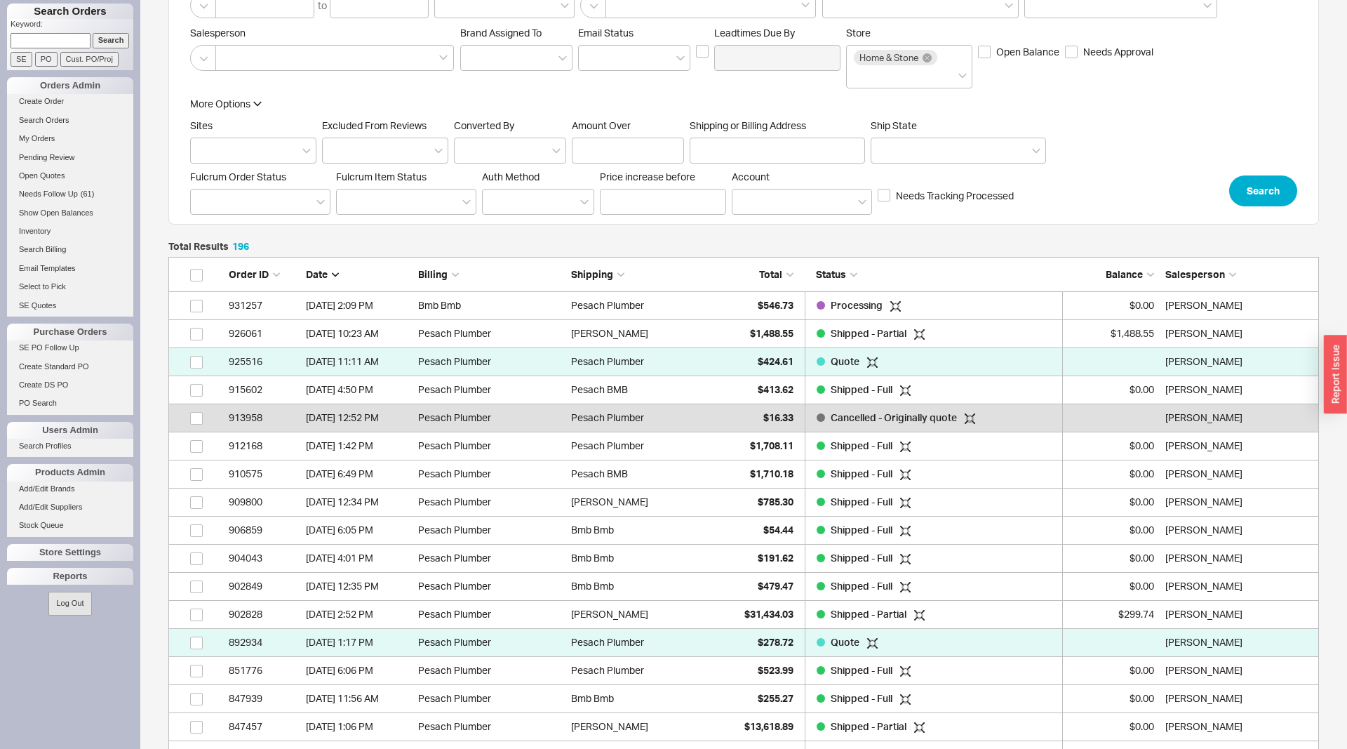
scroll to position [5564, 1151]
click at [80, 575] on div "Reports" at bounding box center [70, 576] width 126 height 17
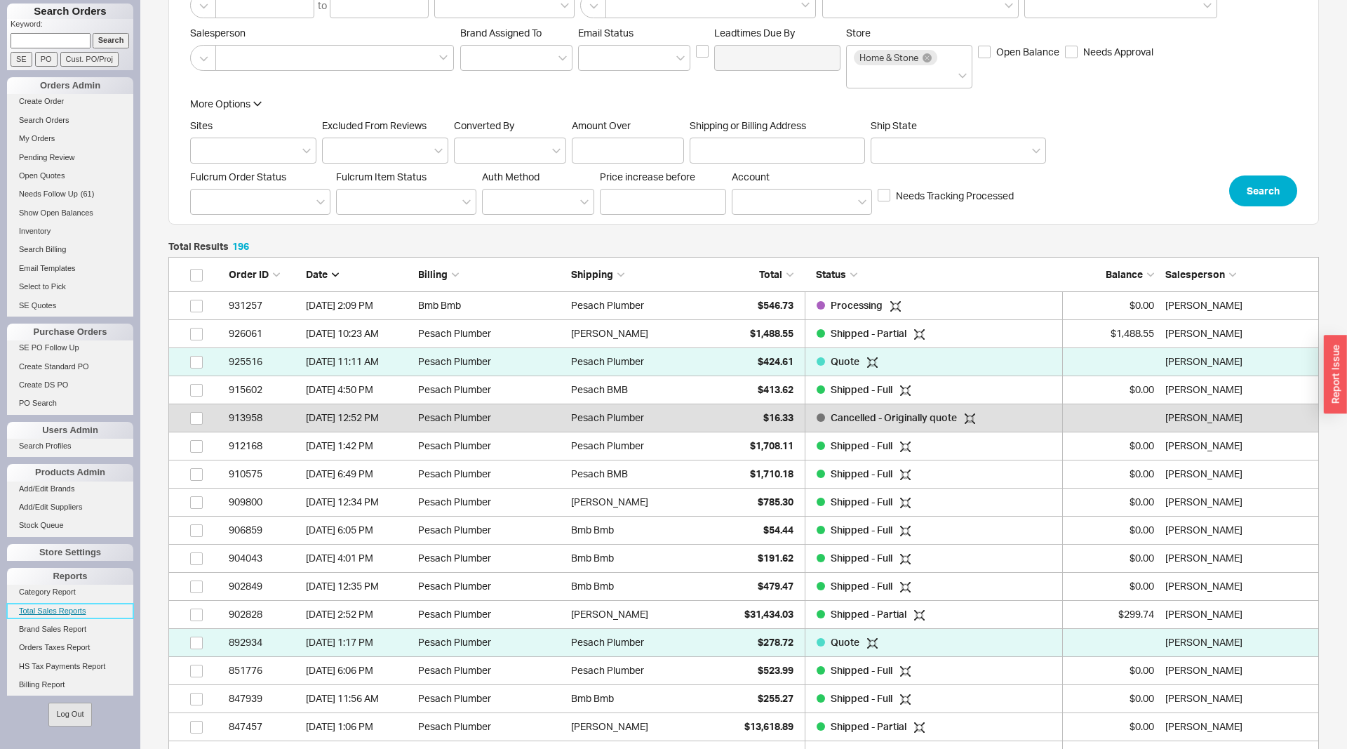
click at [53, 617] on link "Total Sales Reports" at bounding box center [70, 610] width 126 height 15
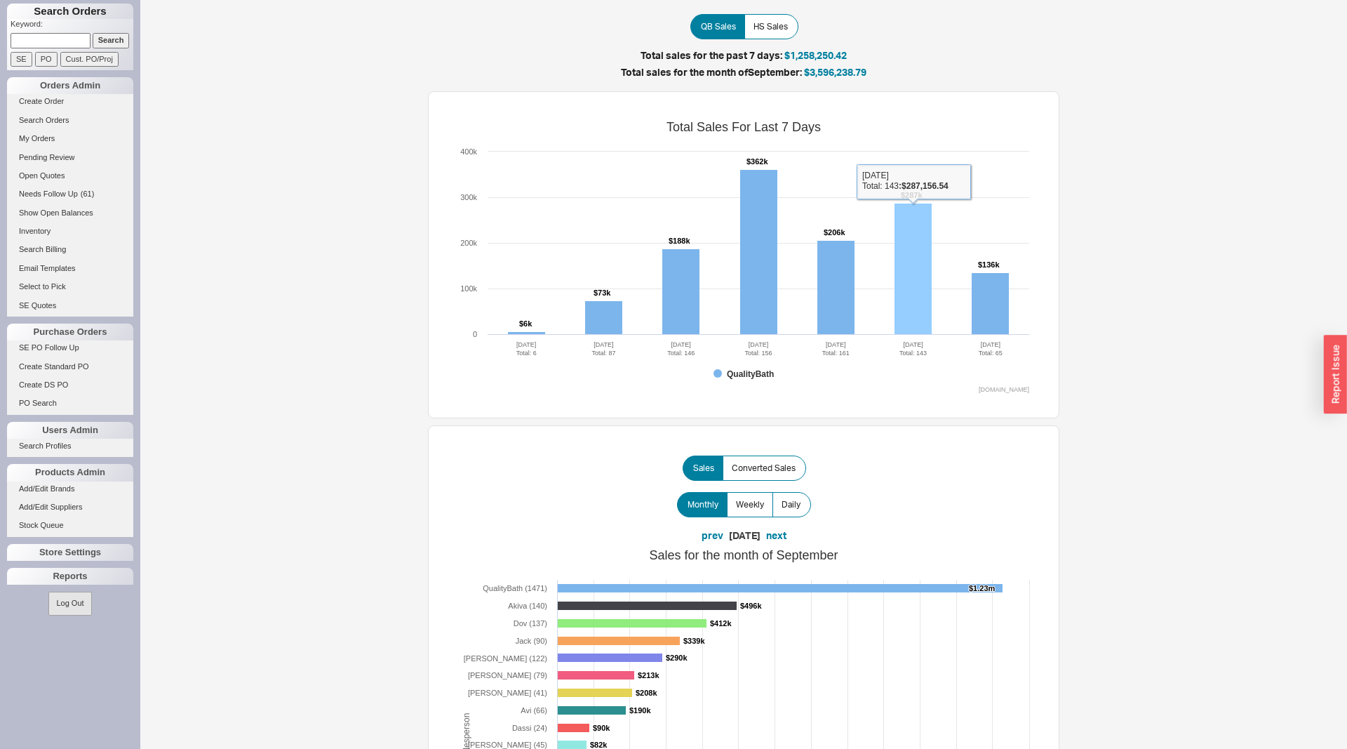
click at [907, 234] on rect at bounding box center [913, 268] width 37 height 131
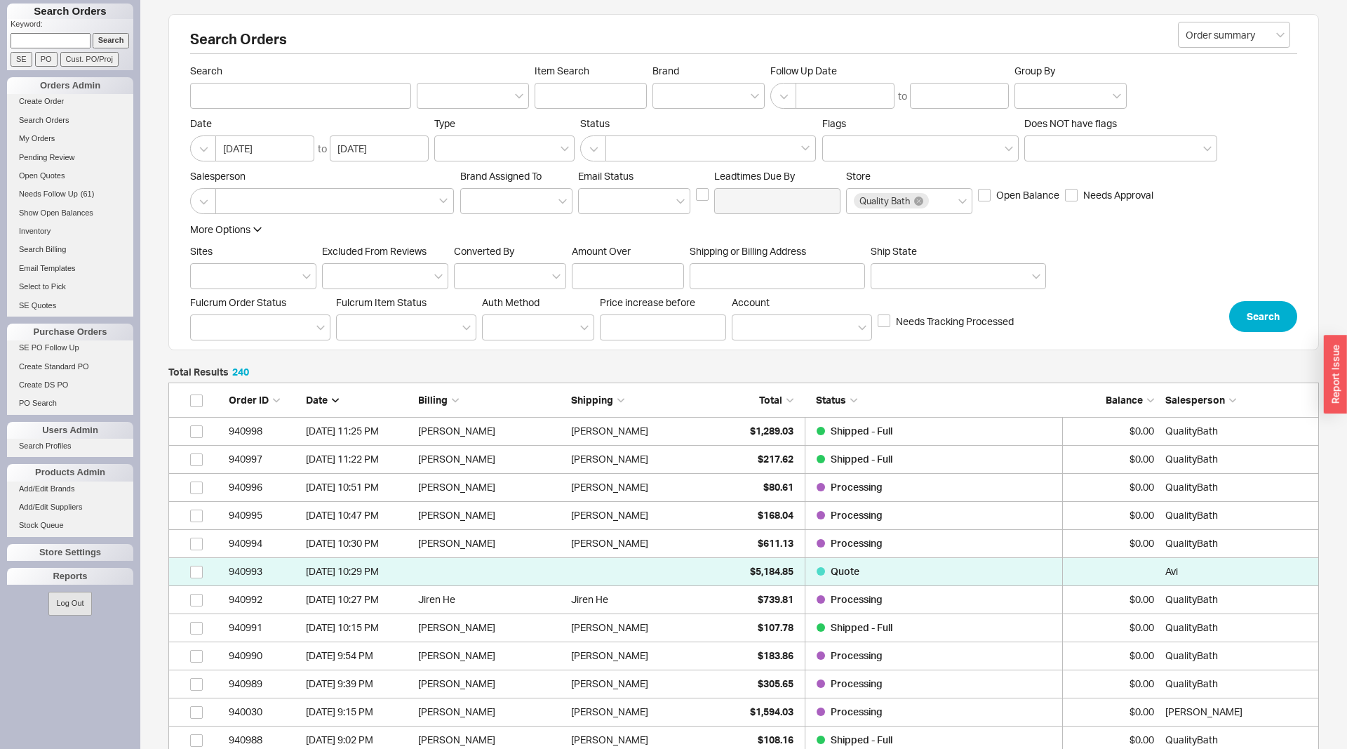
scroll to position [1, 1]
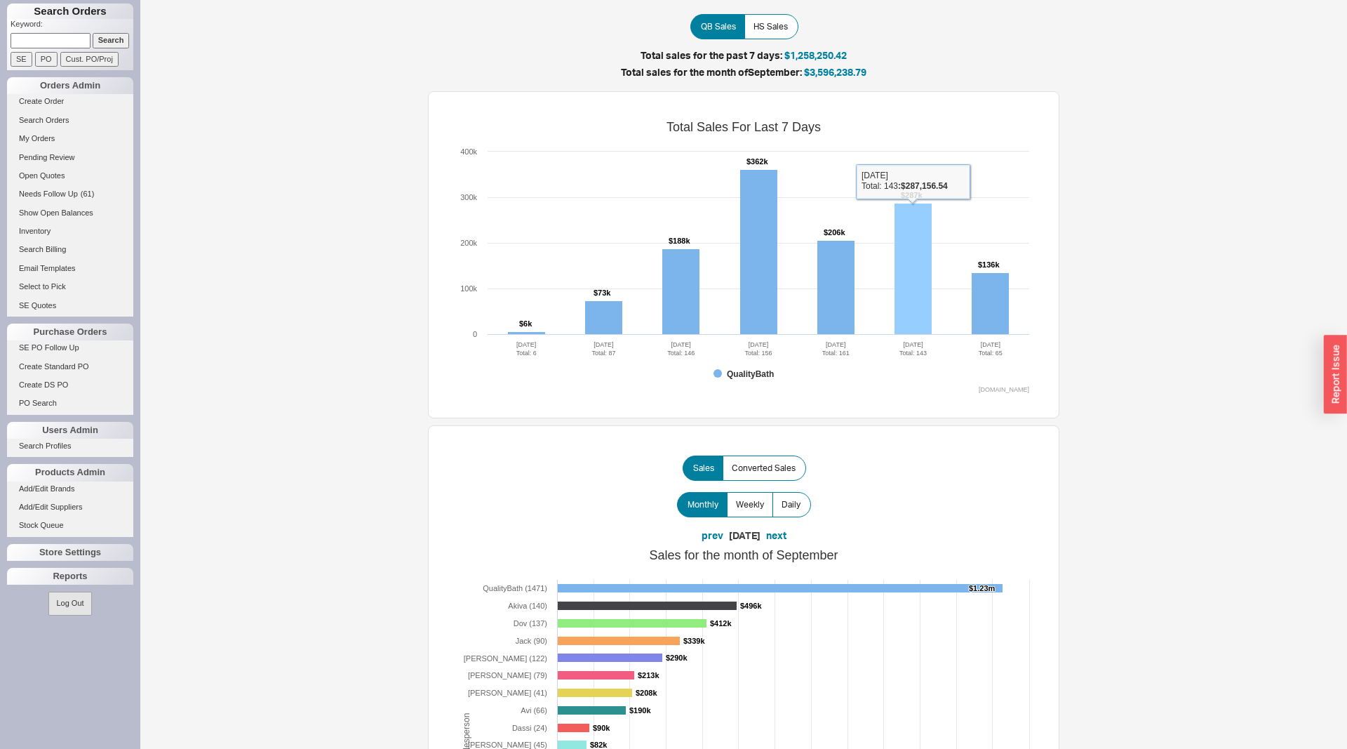
click at [908, 266] on rect at bounding box center [913, 268] width 37 height 131
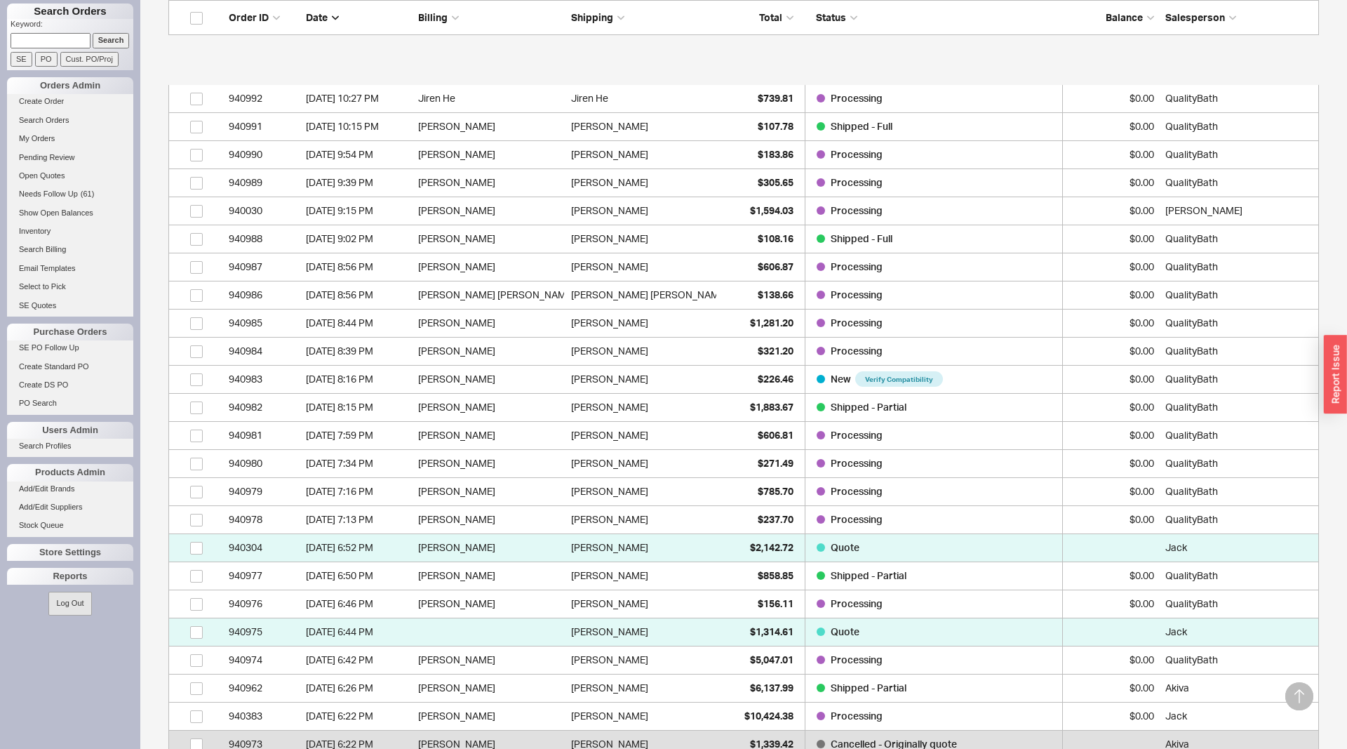
scroll to position [644, 0]
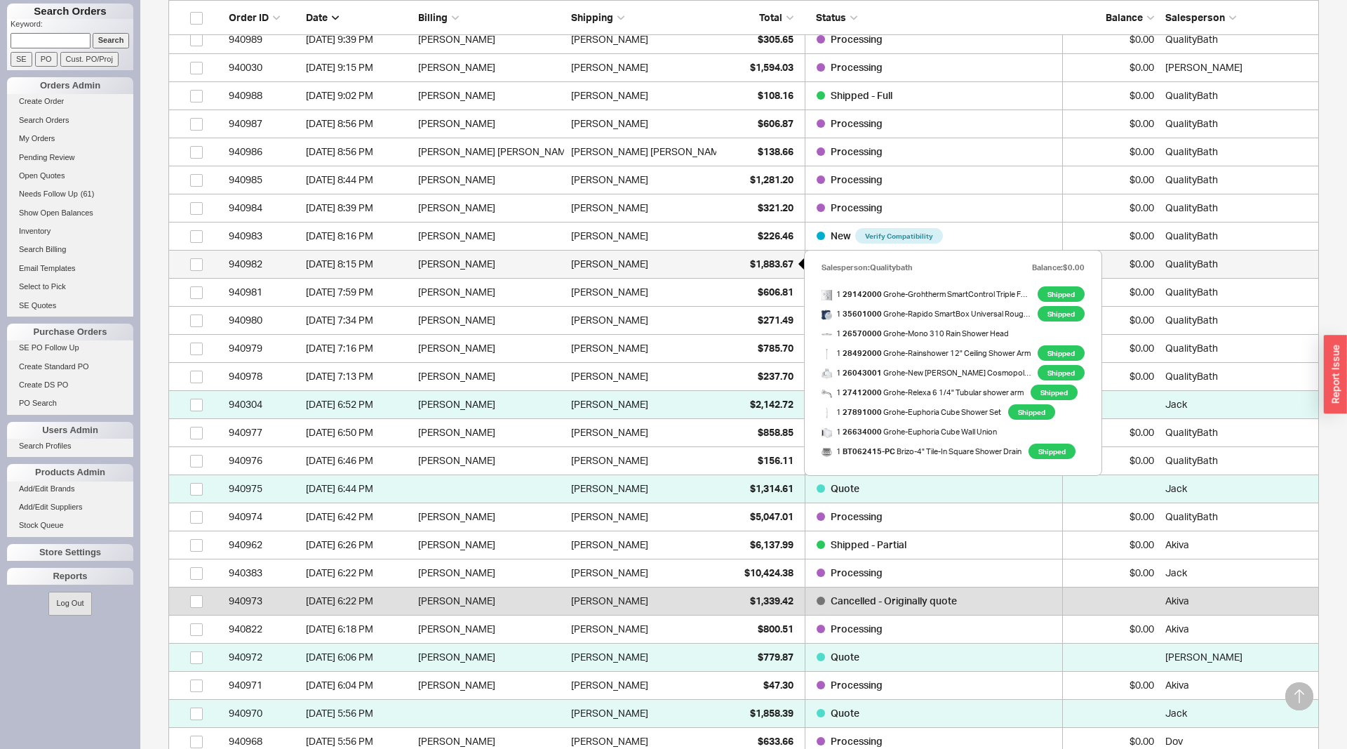
click at [736, 270] on div "$1,883.67" at bounding box center [758, 264] width 70 height 28
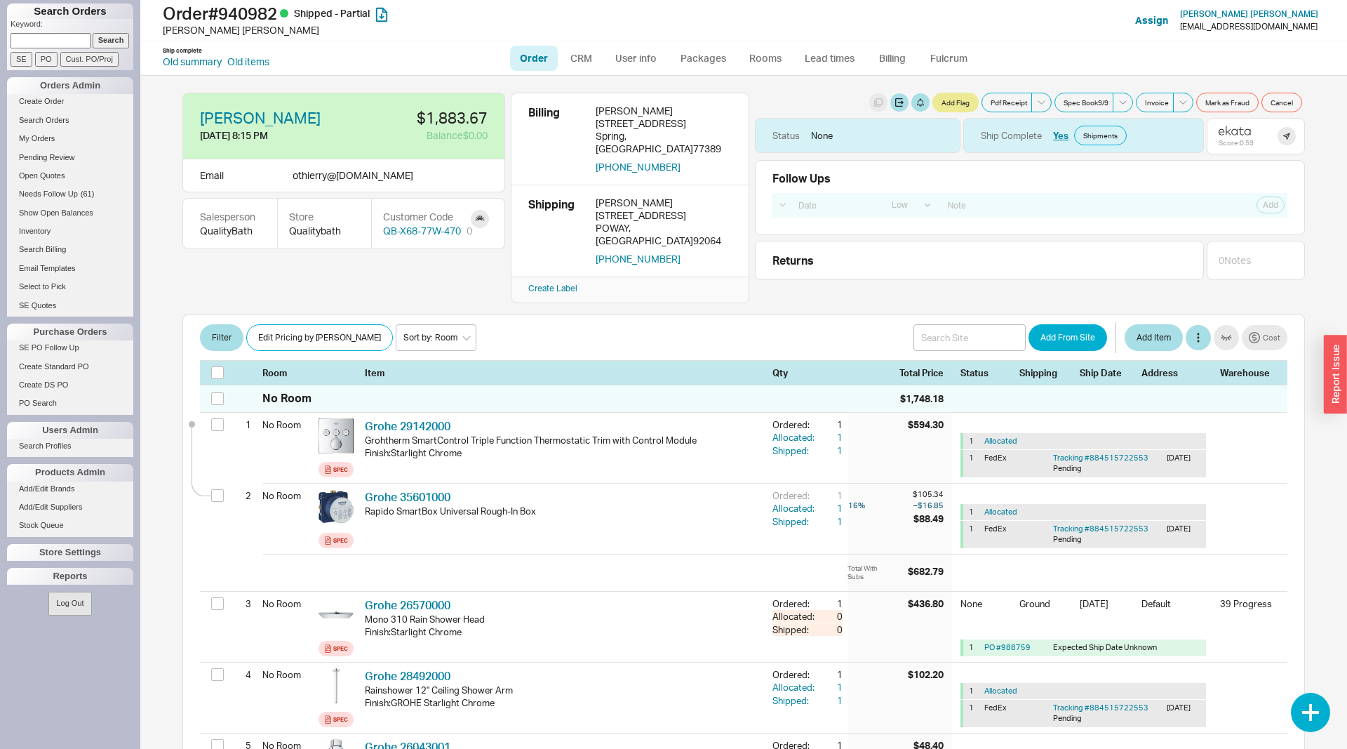
select select "LOW"
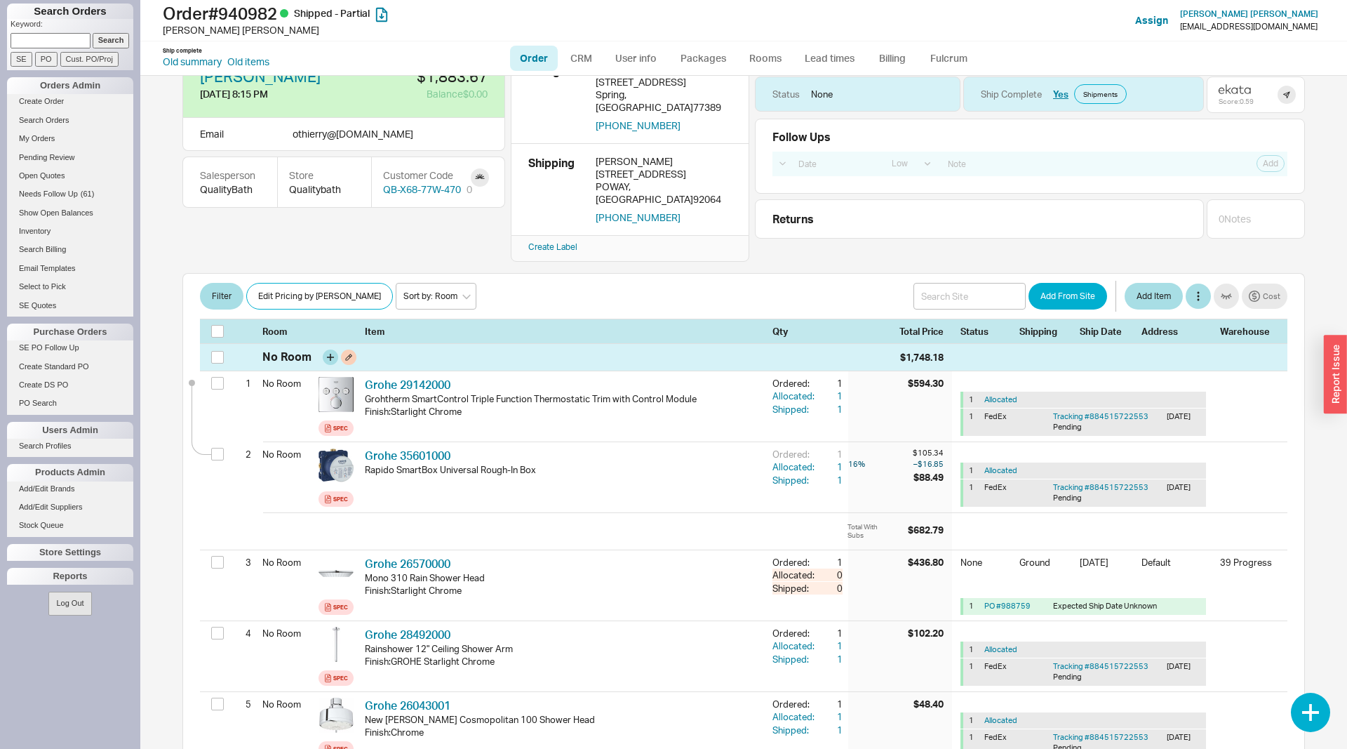
scroll to position [143, 0]
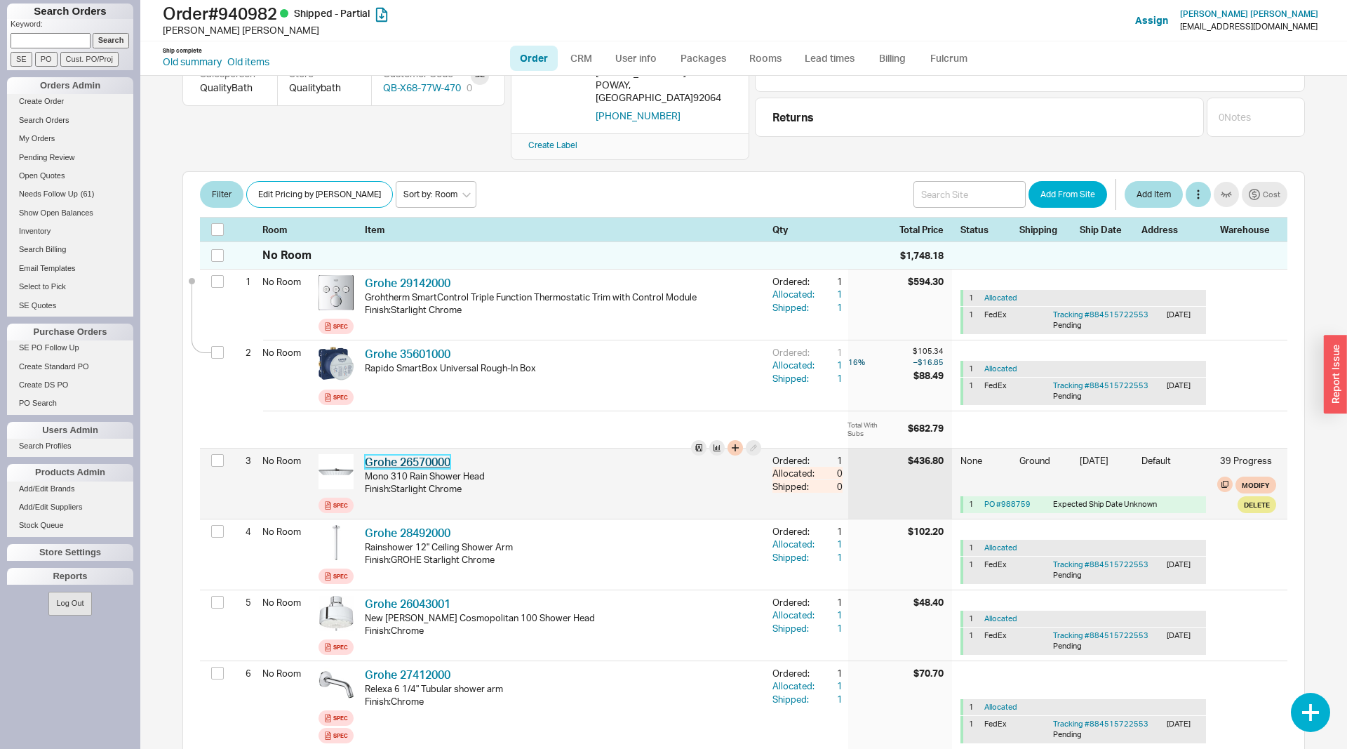
click at [421, 455] on link "Grohe 26570000" at bounding box center [408, 462] width 86 height 14
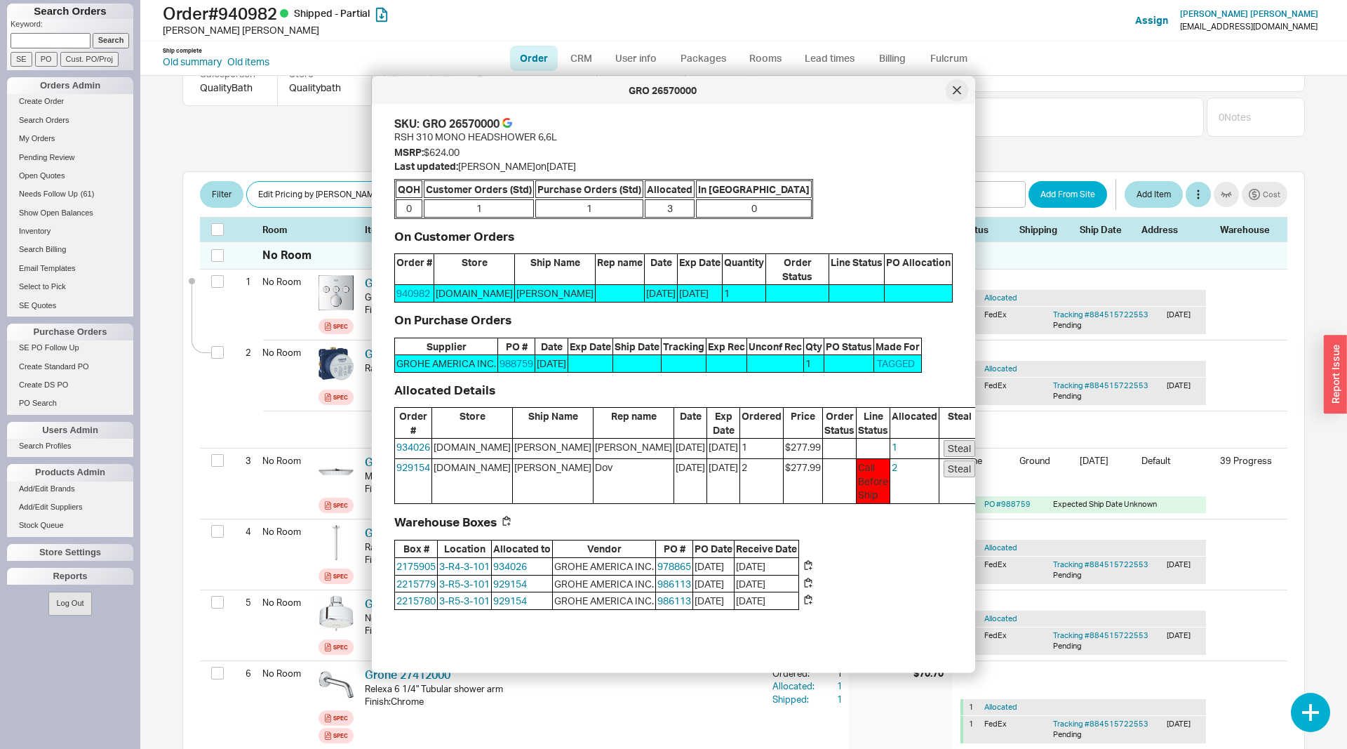
click at [955, 93] on icon at bounding box center [956, 89] width 7 height 7
